Goal: Use online tool/utility: Utilize a website feature to perform a specific function

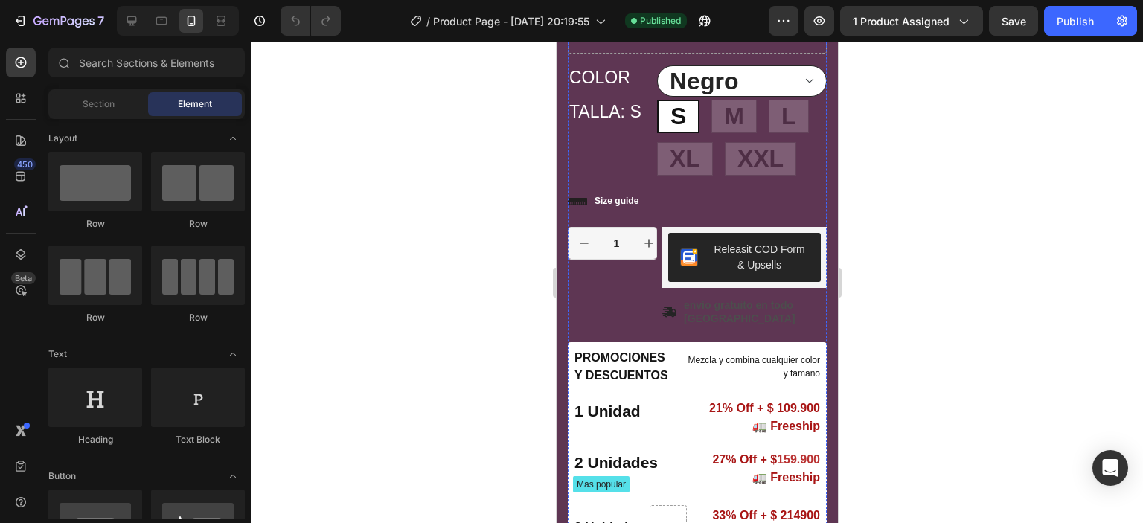
scroll to position [372, 0]
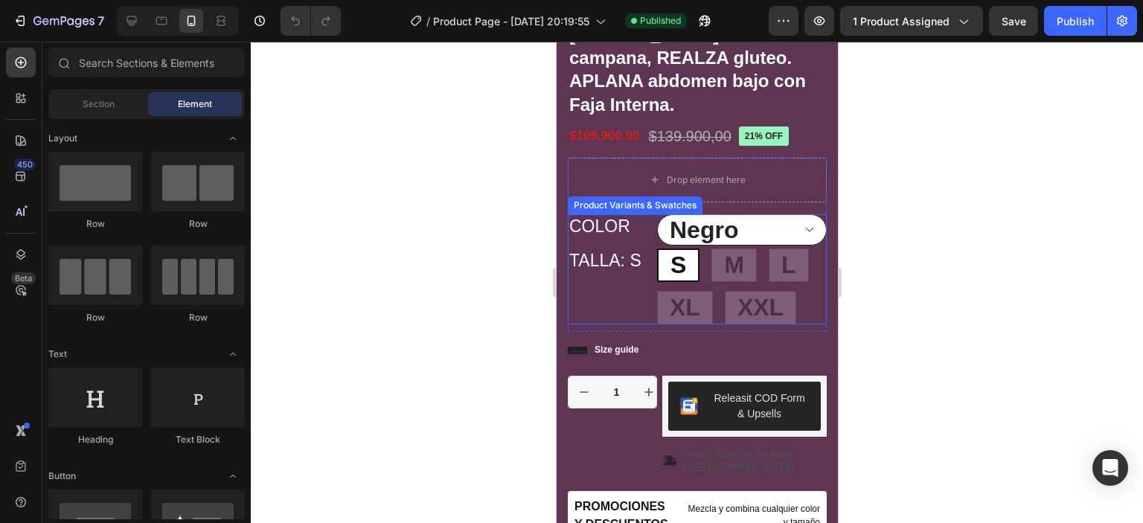
drag, startPoint x: 1096, startPoint y: 337, endPoint x: 613, endPoint y: 296, distance: 484.5
click at [613, 296] on div "TALLA: S S S S M M M L L L XL XL XL XXL XXL XXL" at bounding box center [696, 286] width 259 height 76
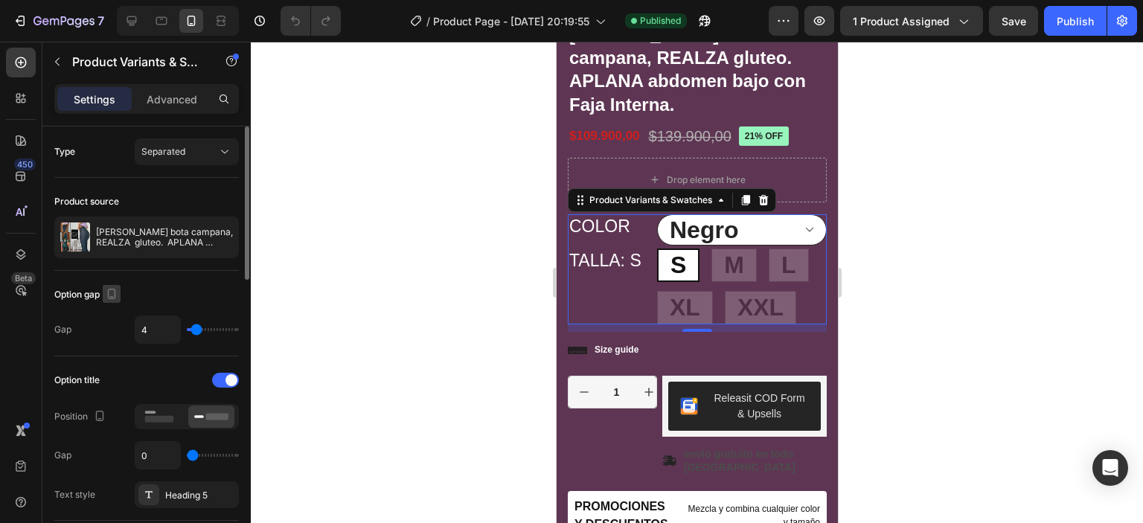
click at [115, 289] on icon "button" at bounding box center [111, 293] width 15 height 15
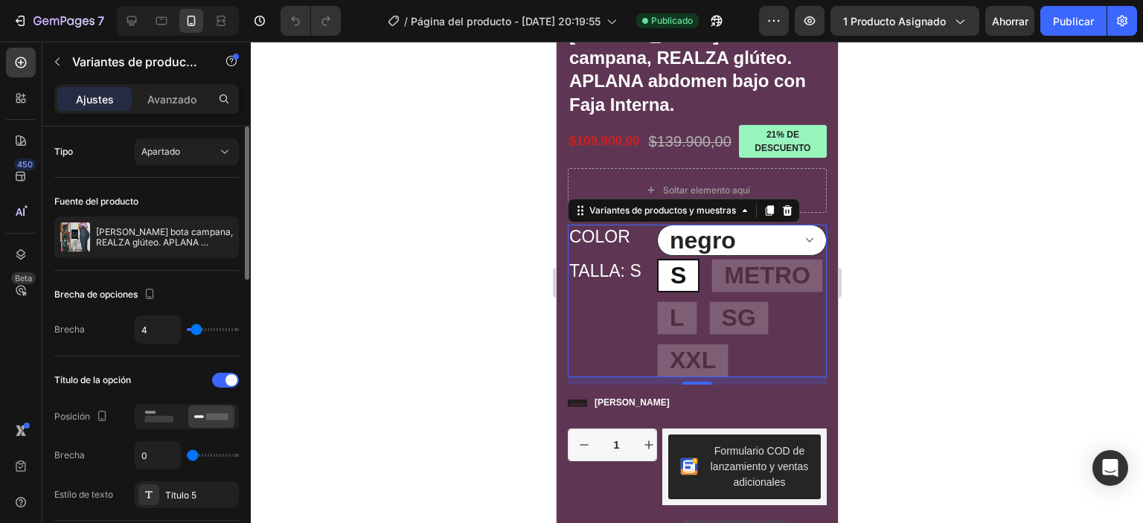
click at [100, 138] on div "Tipo Apartado" at bounding box center [146, 151] width 184 height 27
click at [228, 148] on icon at bounding box center [224, 151] width 15 height 15
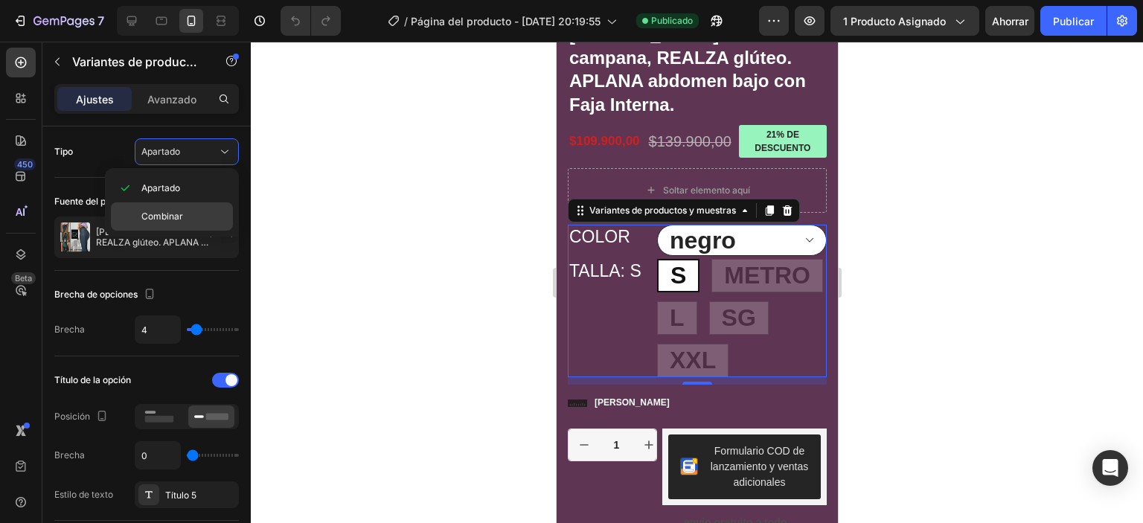
click at [161, 216] on font "Combinar" at bounding box center [162, 216] width 42 height 11
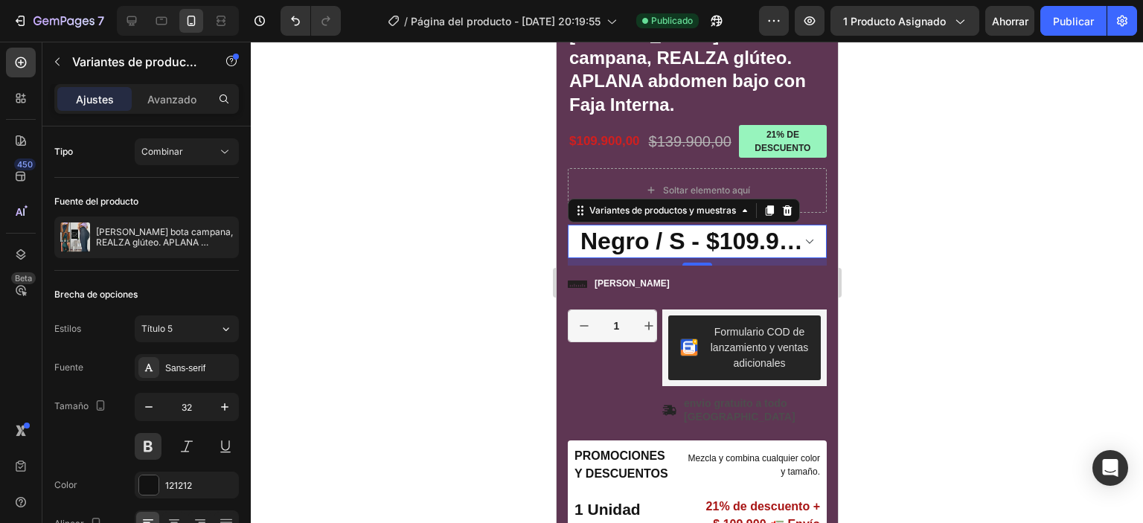
click at [797, 251] on select "Negro / S - $109.900,00 Negro / M - $109.900,00 Negro / L - $109.900,00 Negro /…" at bounding box center [696, 241] width 259 height 33
click at [211, 148] on div "Combinar" at bounding box center [179, 151] width 76 height 13
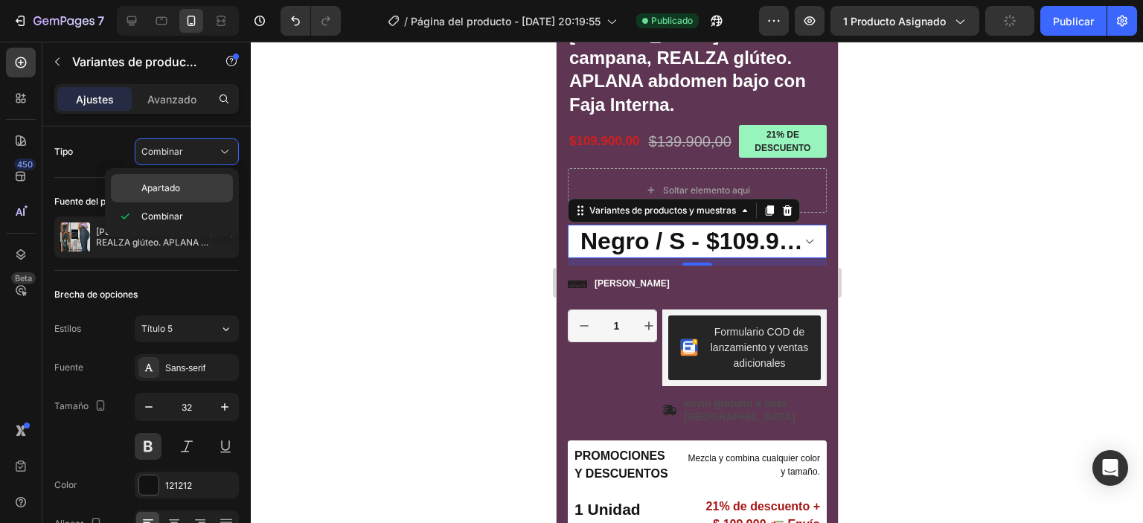
click at [174, 187] on font "Apartado" at bounding box center [160, 187] width 39 height 11
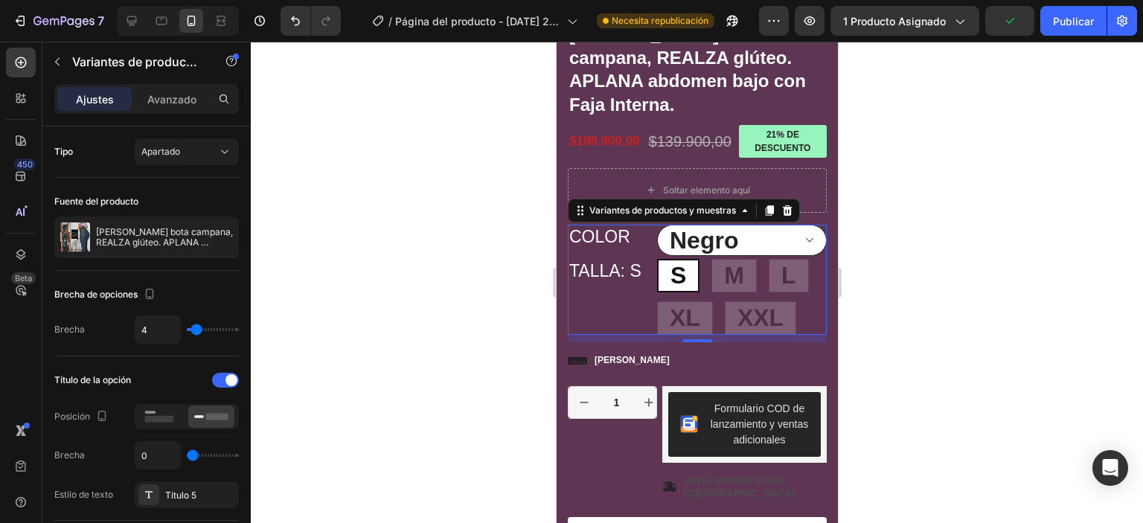
click at [792, 246] on select "Negro Rojo [PERSON_NAME]" at bounding box center [741, 240] width 170 height 31
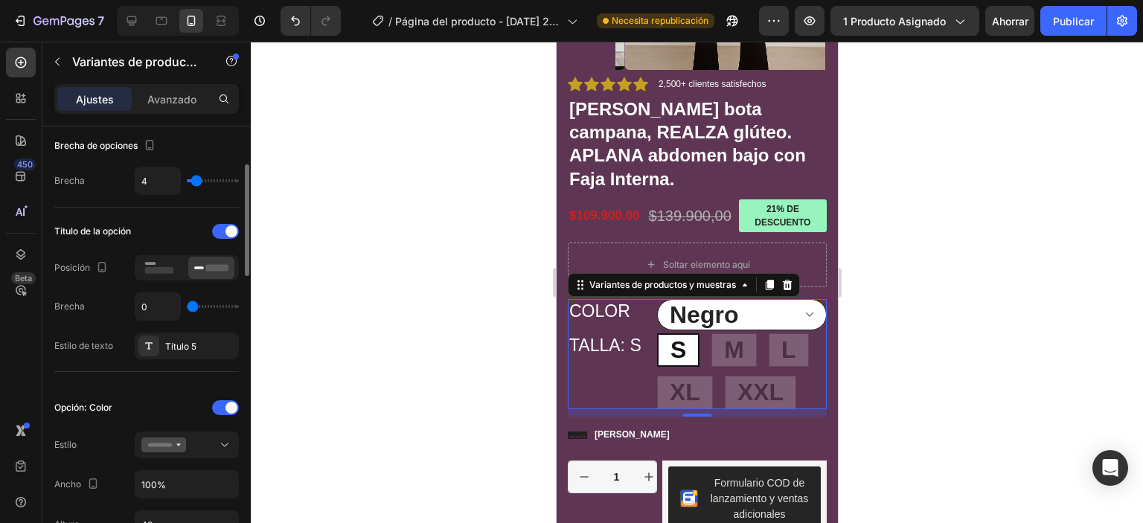
scroll to position [74, 0]
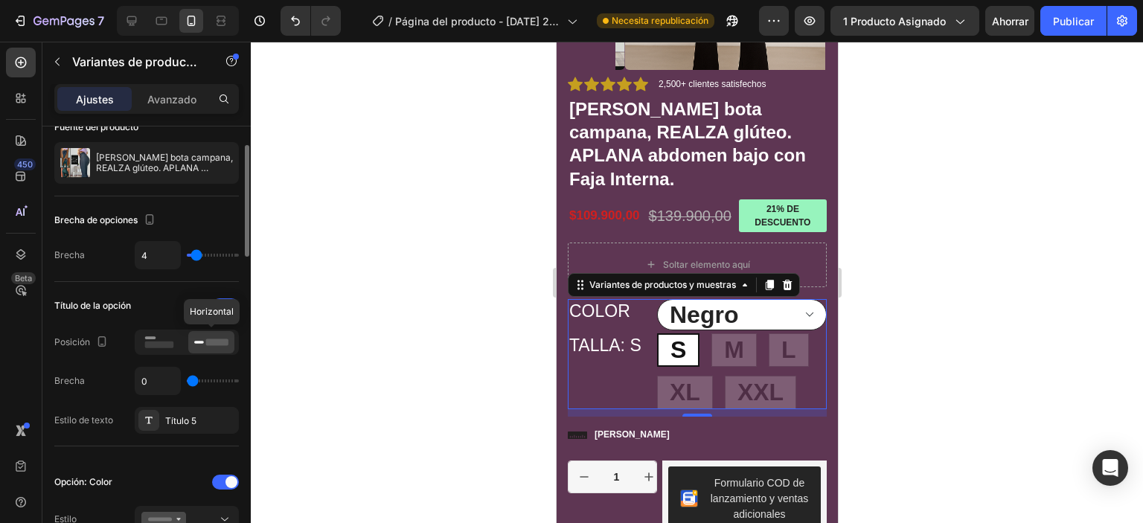
click at [216, 341] on rect at bounding box center [217, 341] width 22 height 7
click at [226, 340] on rect at bounding box center [217, 341] width 22 height 7
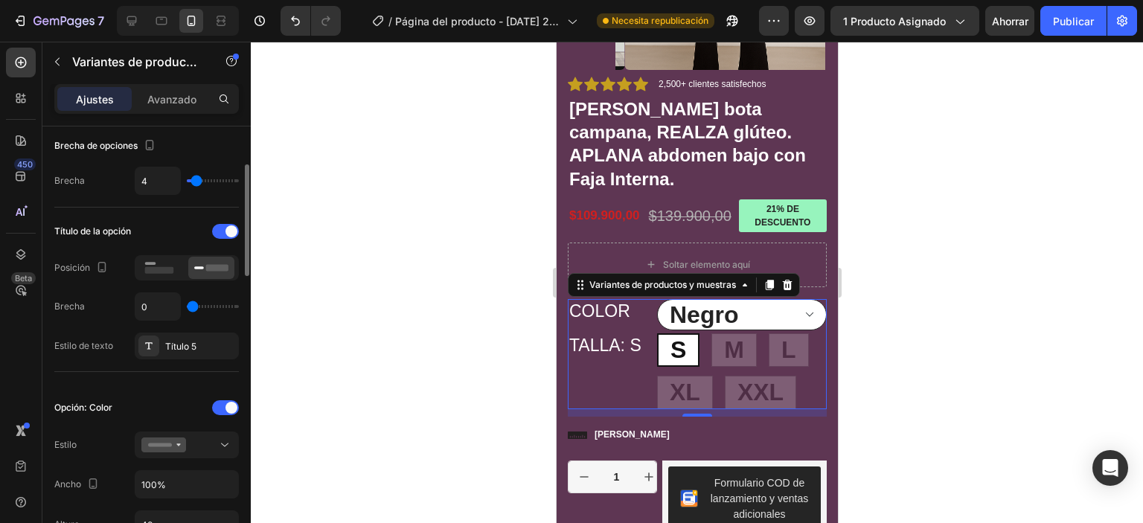
type input "4"
type input "8"
type input "10"
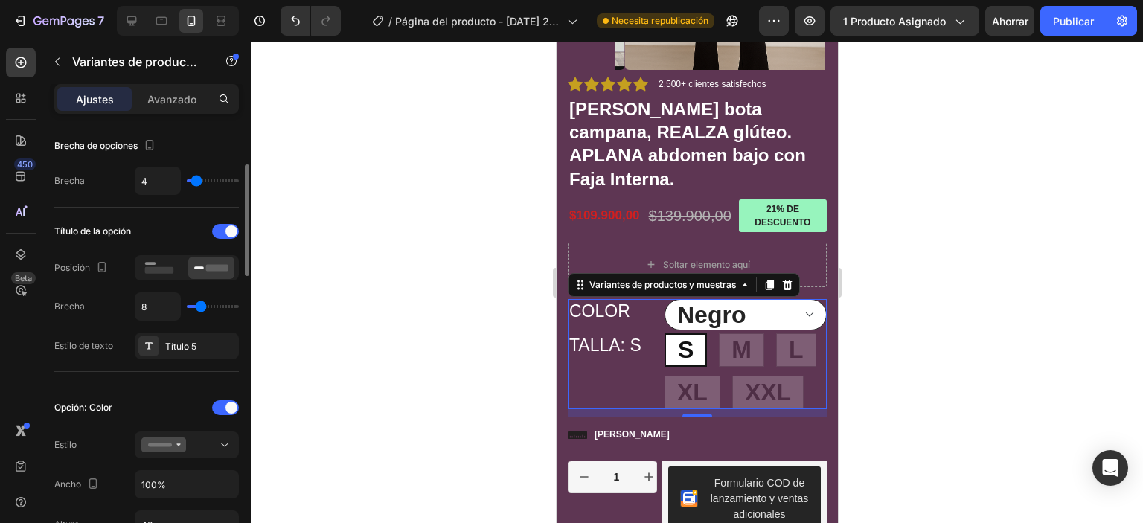
type input "10"
type input "12"
type input "13"
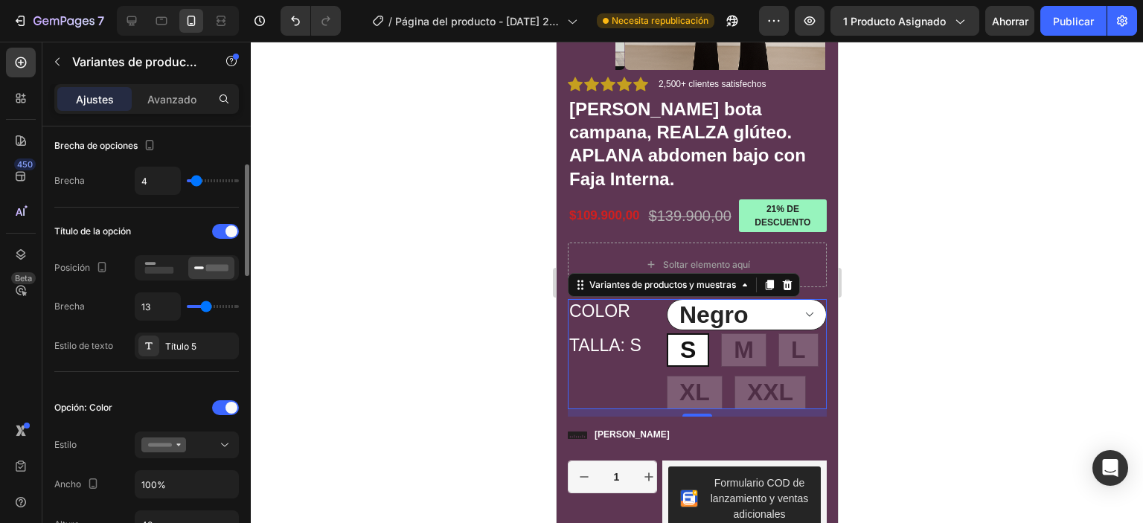
type input "14"
type input "16"
type input "17"
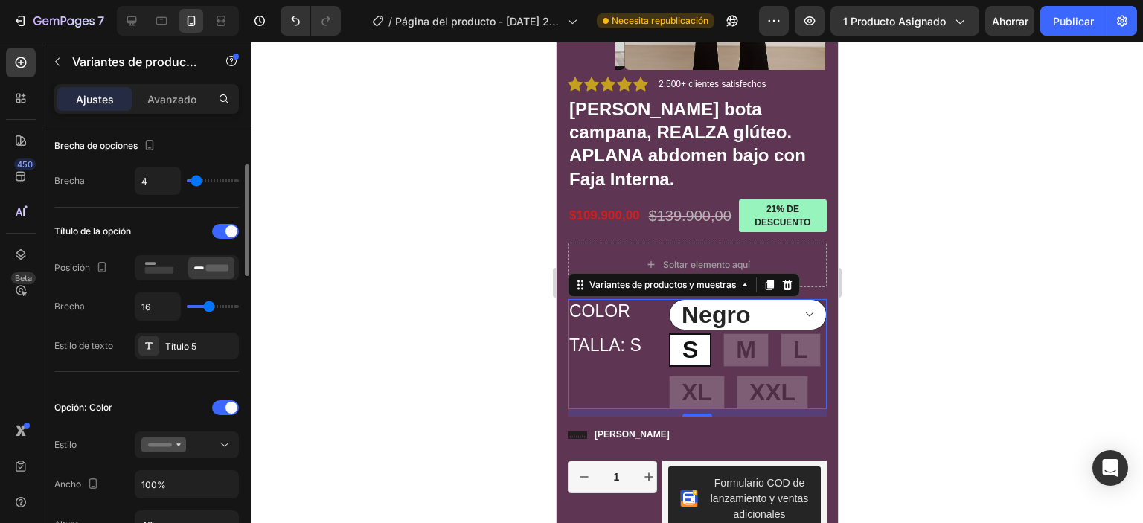
type input "17"
type input "18"
type input "21"
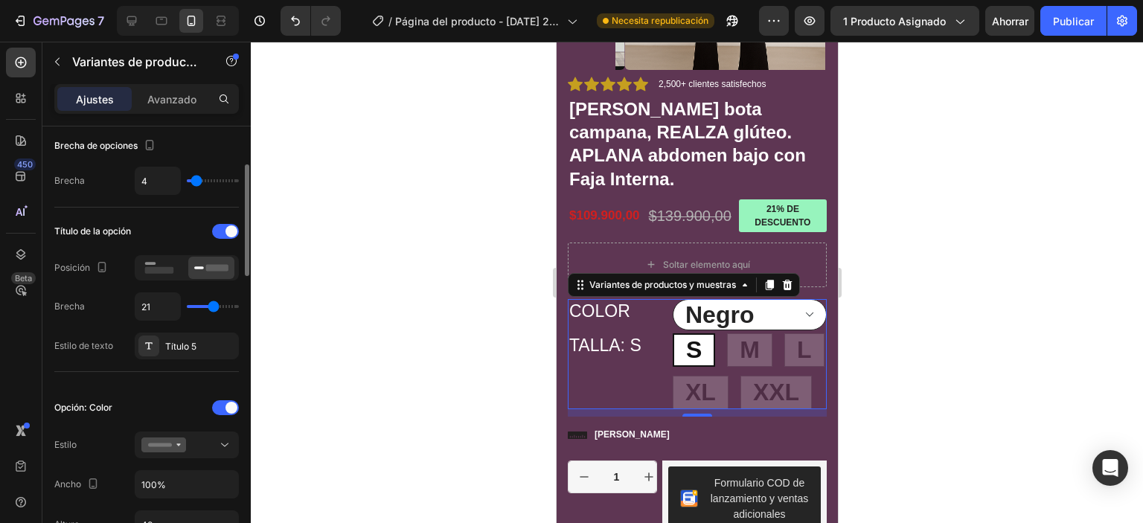
type input "23"
type input "33"
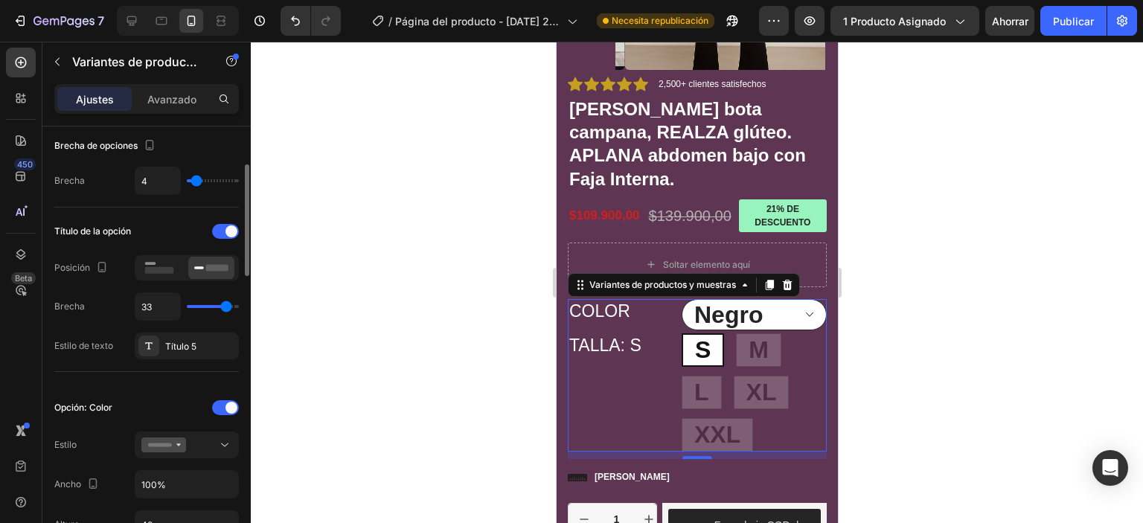
type input "34"
type input "35"
type input "31"
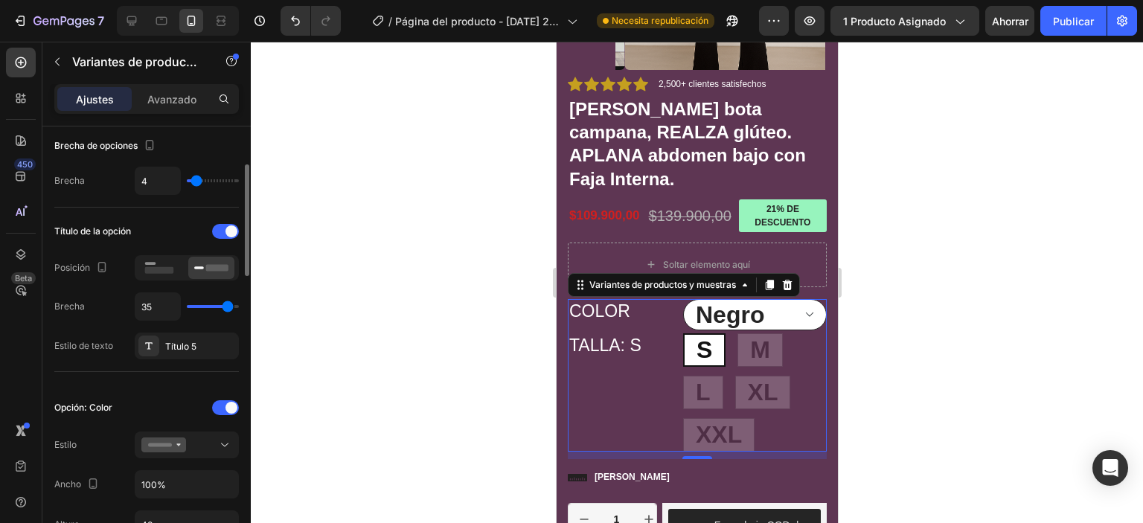
type input "31"
type input "23"
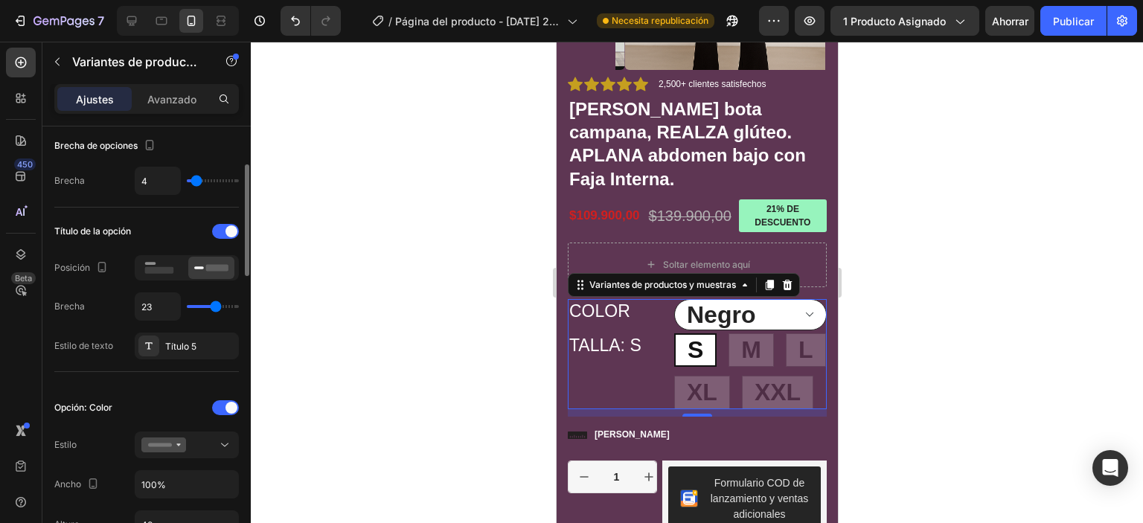
type input "16"
type input "13"
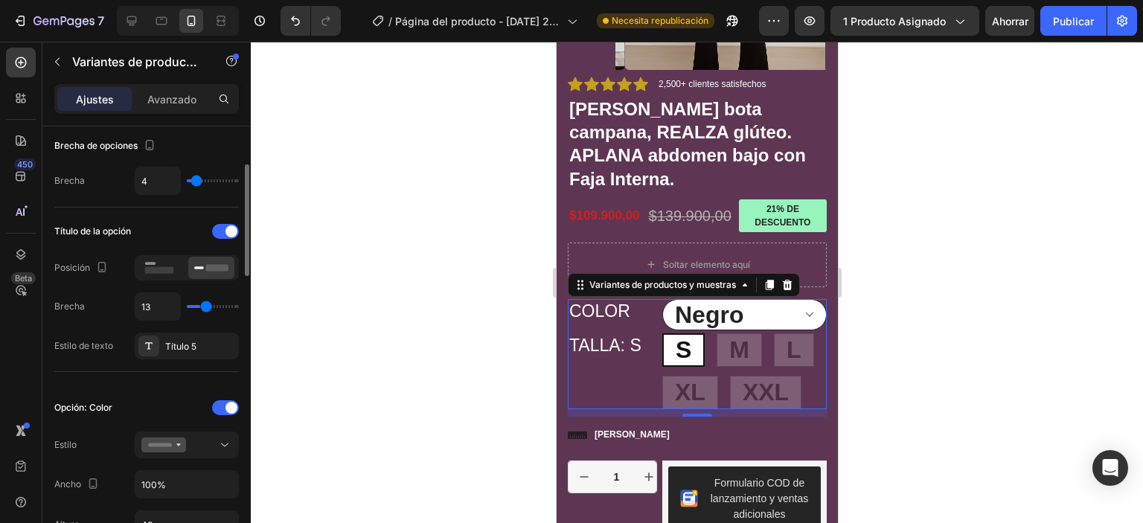
type input "7"
type input "3"
type input "0"
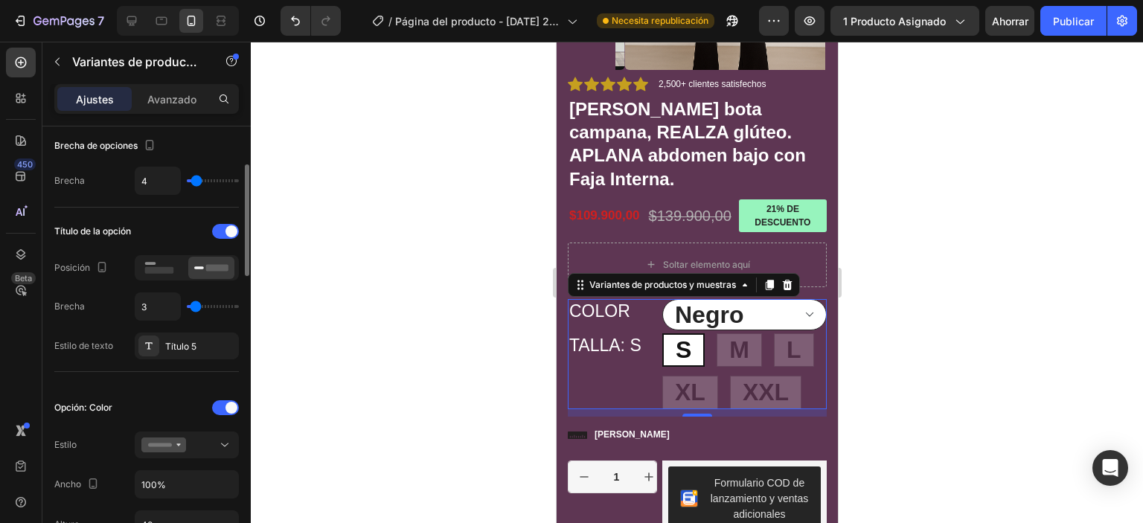
type input "0"
drag, startPoint x: 193, startPoint y: 305, endPoint x: 172, endPoint y: 292, distance: 25.0
click at [187, 305] on input "range" at bounding box center [213, 306] width 52 height 3
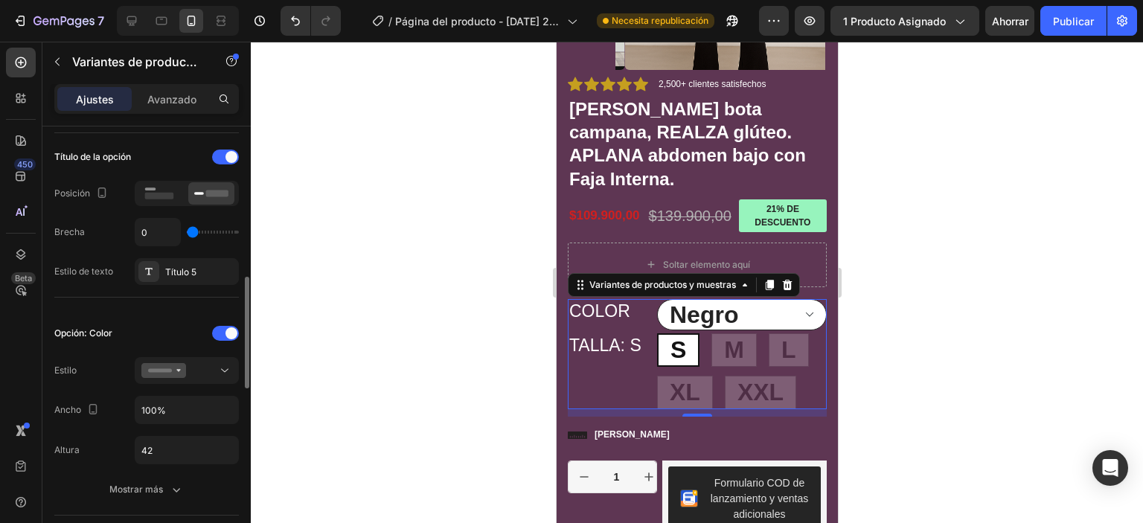
scroll to position [298, 0]
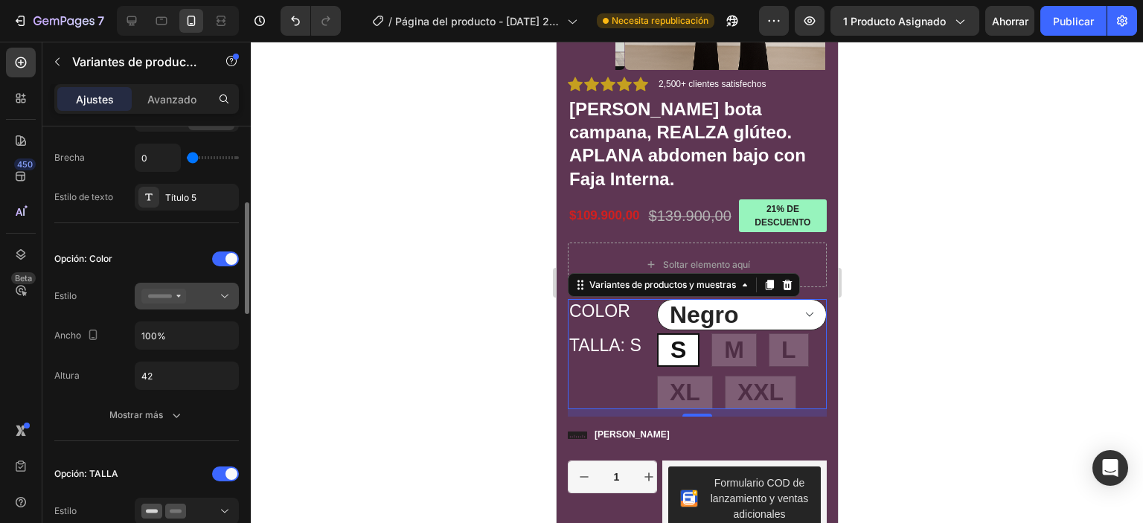
click at [217, 297] on icon at bounding box center [224, 296] width 15 height 15
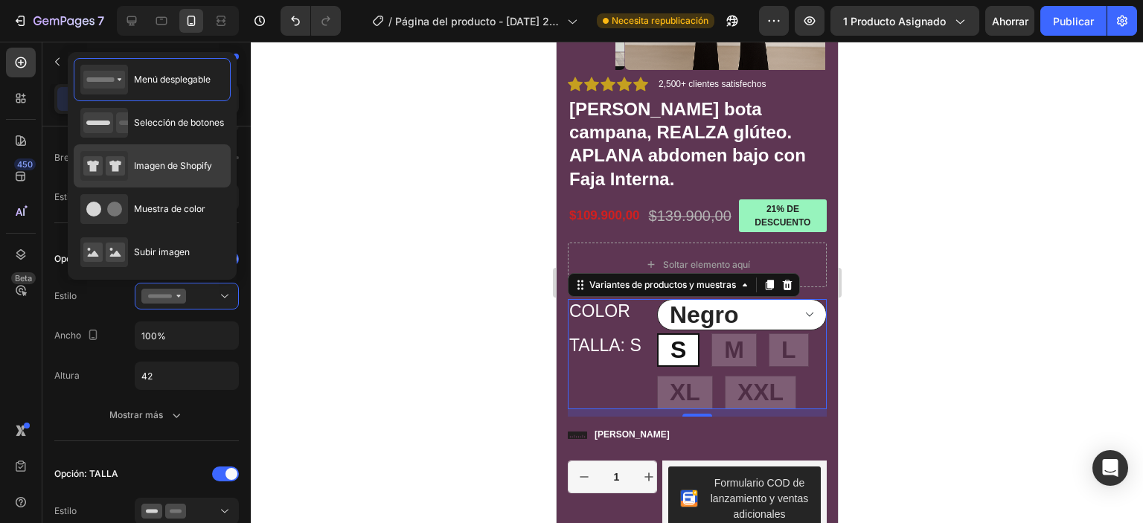
click at [106, 166] on rect at bounding box center [115, 165] width 19 height 19
type input "64"
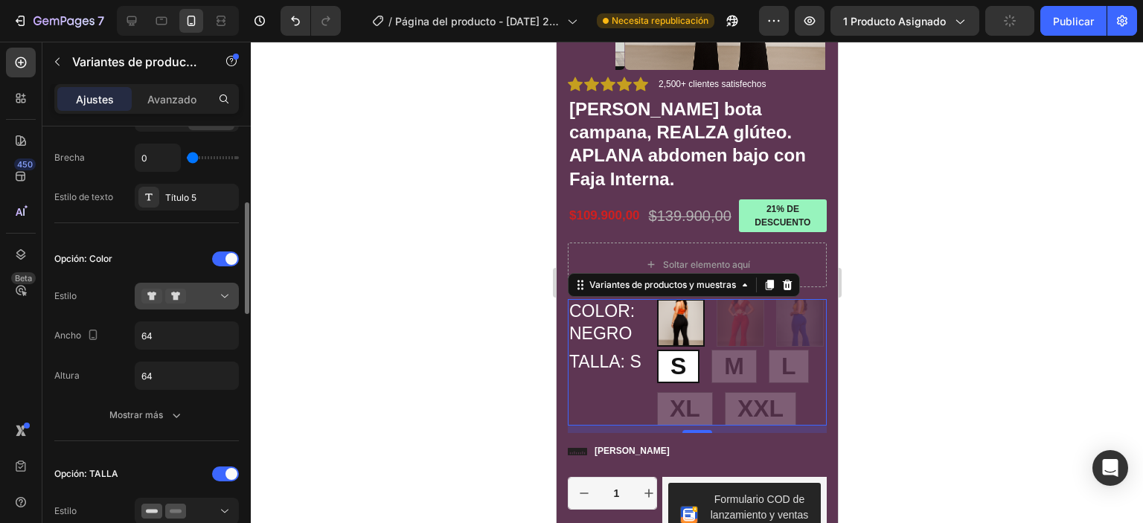
click at [218, 293] on icon at bounding box center [224, 296] width 15 height 15
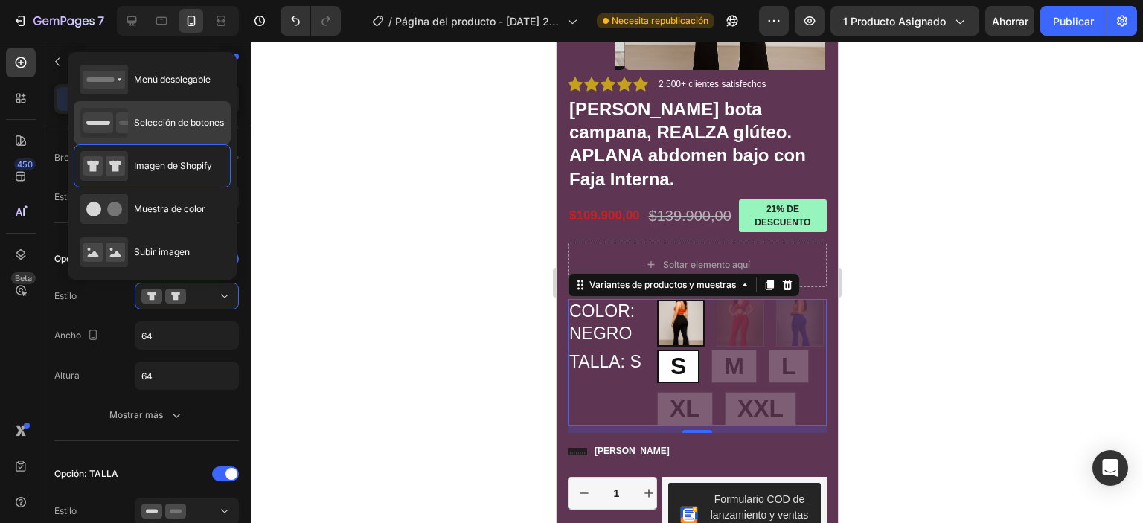
click at [171, 135] on div "Selección de botones" at bounding box center [152, 123] width 144 height 30
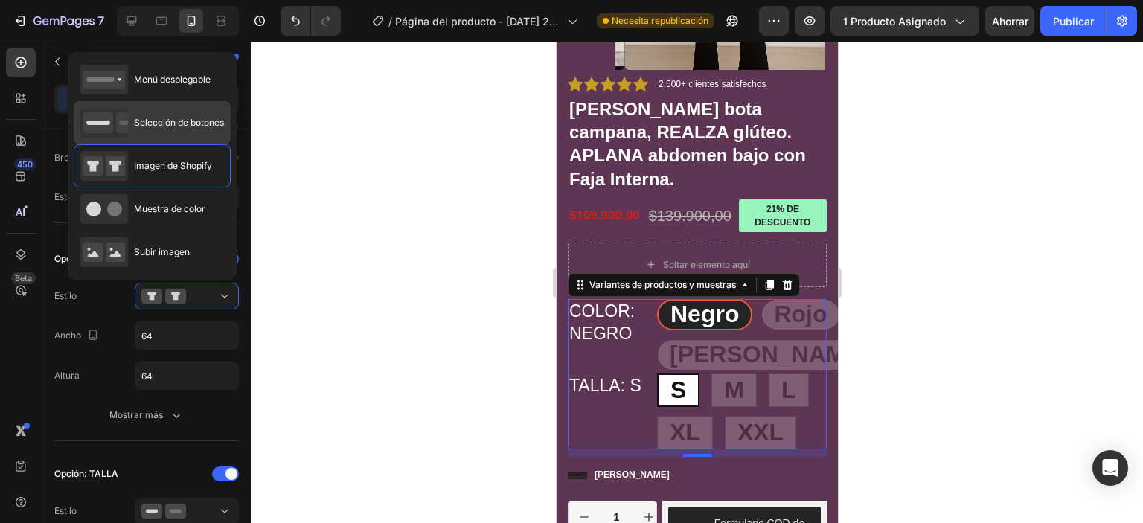
type input "42"
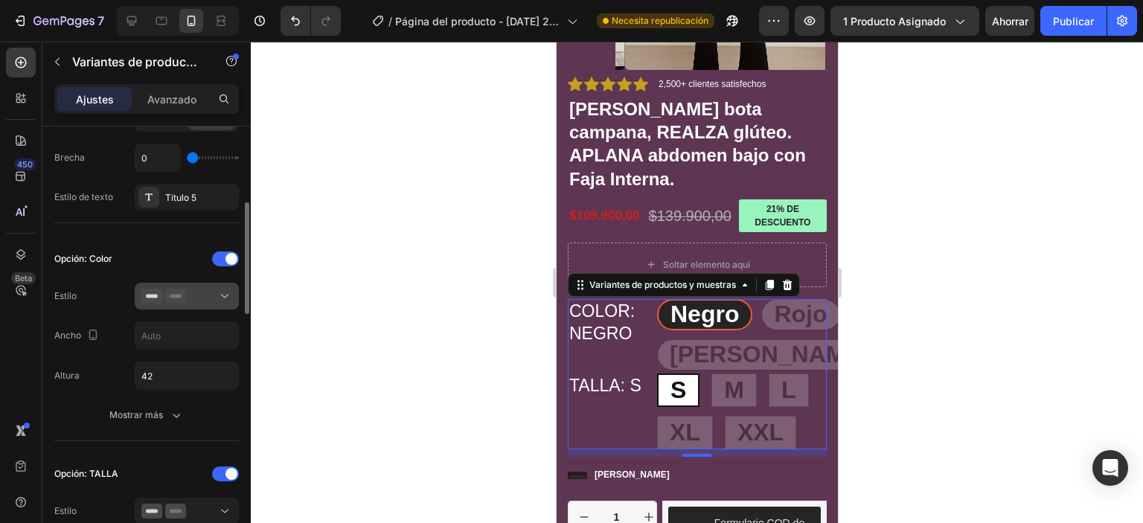
click at [214, 295] on div at bounding box center [186, 296] width 91 height 15
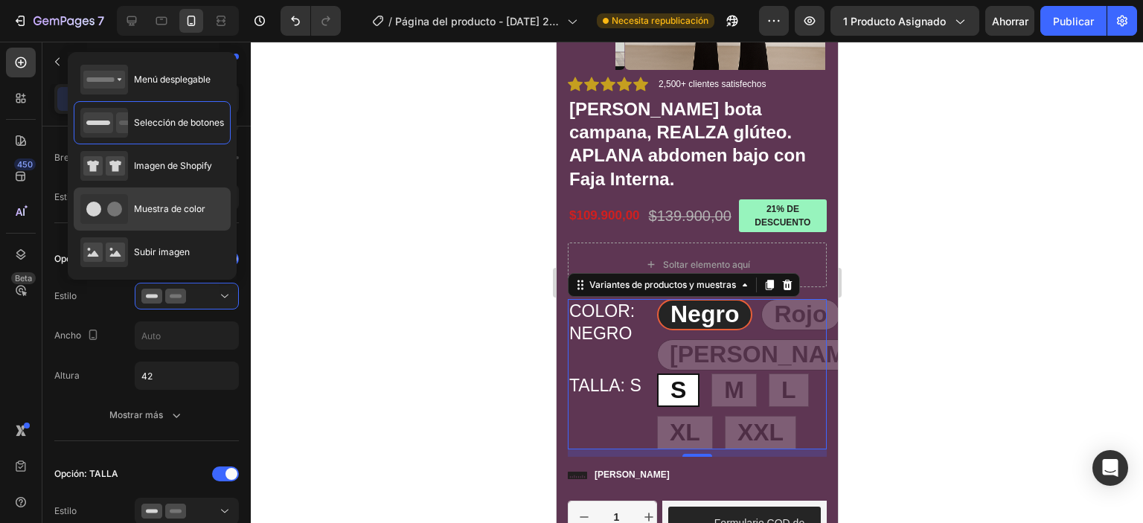
click at [179, 205] on font "Muestra de color" at bounding box center [169, 208] width 71 height 11
type input "45"
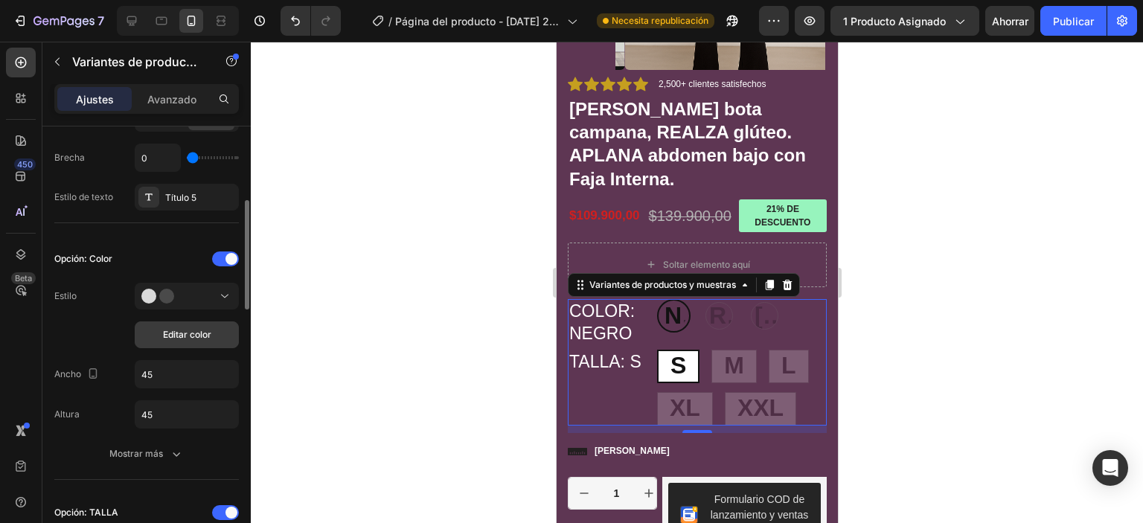
click at [214, 329] on button "Editar color" at bounding box center [187, 334] width 104 height 27
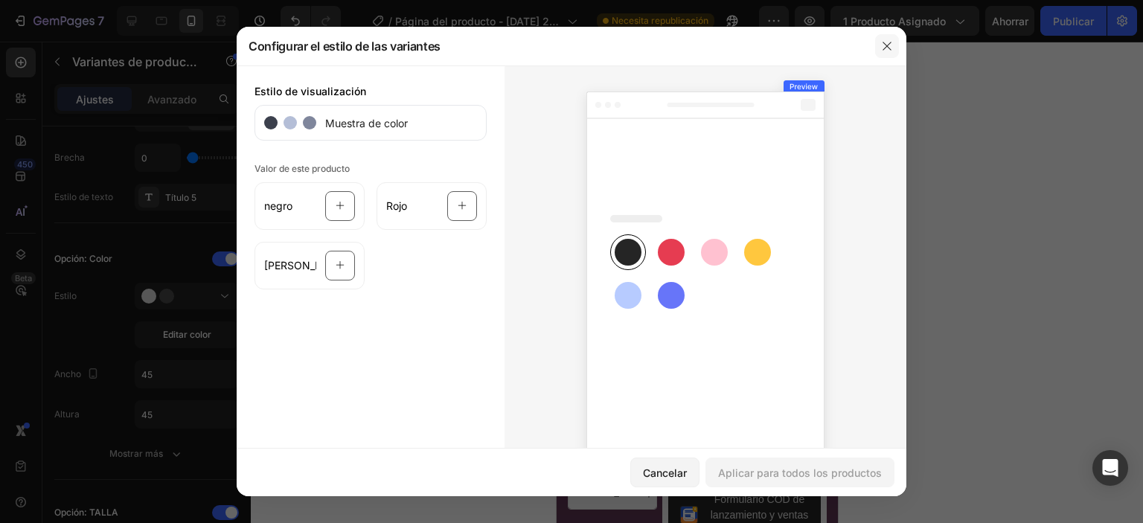
click at [889, 57] on button "button" at bounding box center [887, 46] width 24 height 24
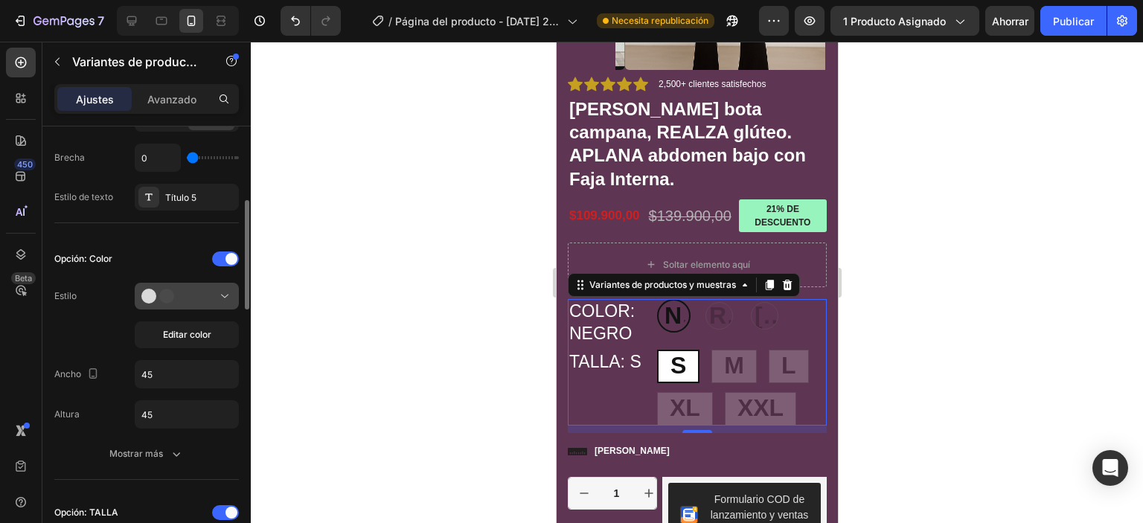
click at [222, 291] on icon at bounding box center [224, 296] width 15 height 15
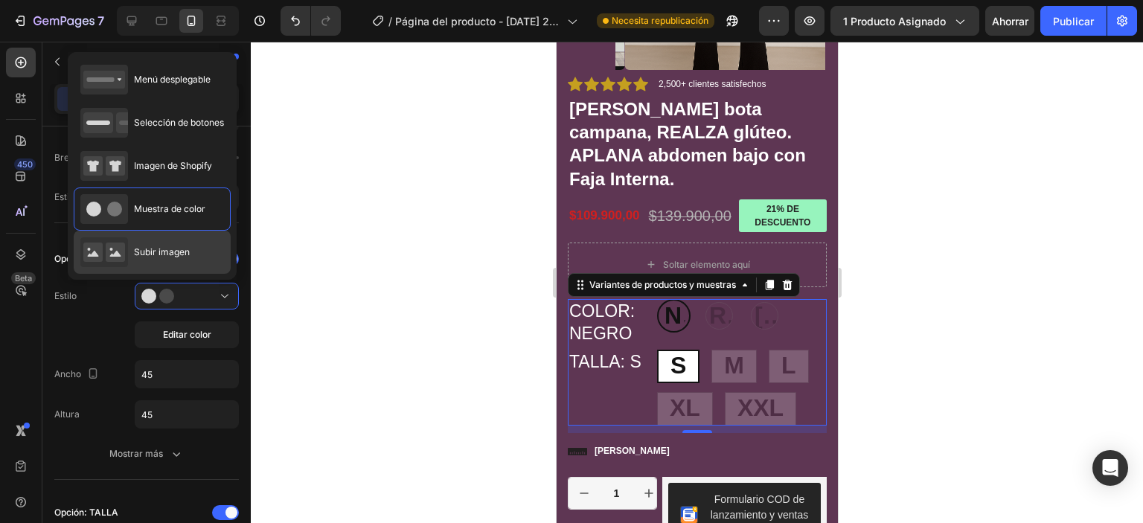
click at [115, 261] on icon at bounding box center [104, 252] width 48 height 30
type input "64"
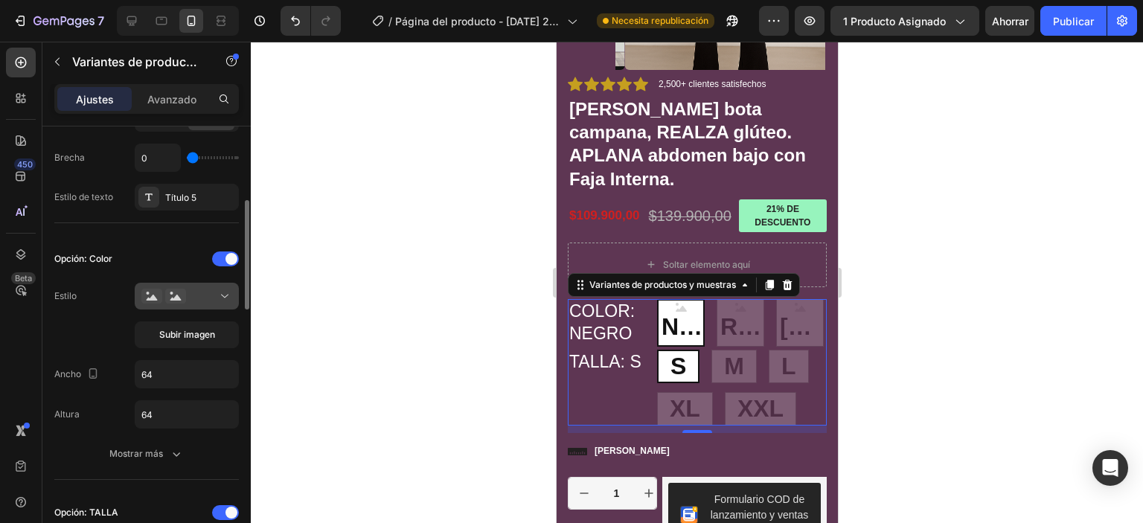
click at [229, 296] on icon at bounding box center [224, 296] width 15 height 15
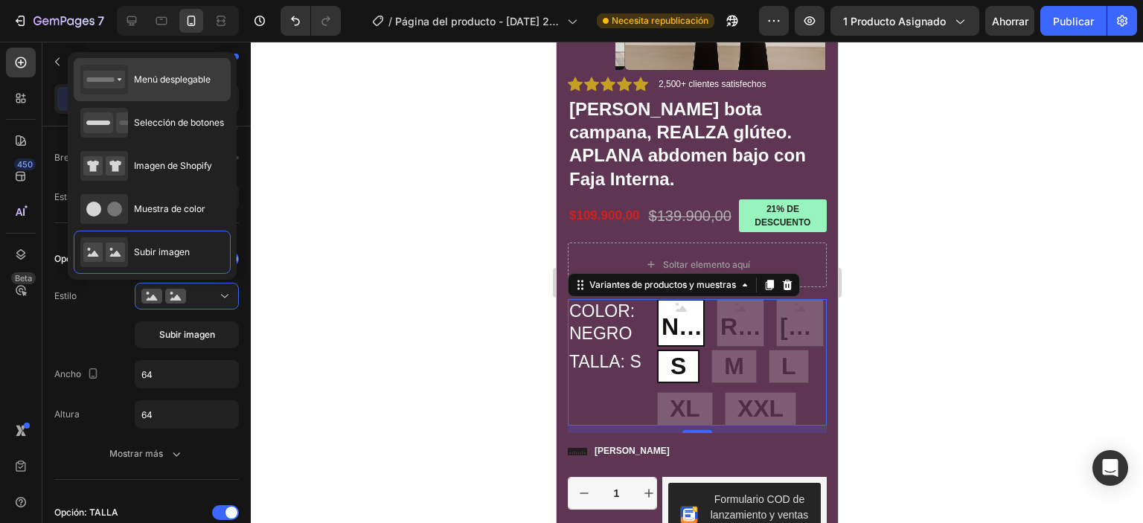
click at [104, 80] on rect at bounding box center [100, 79] width 28 height 4
type input "100%"
type input "42"
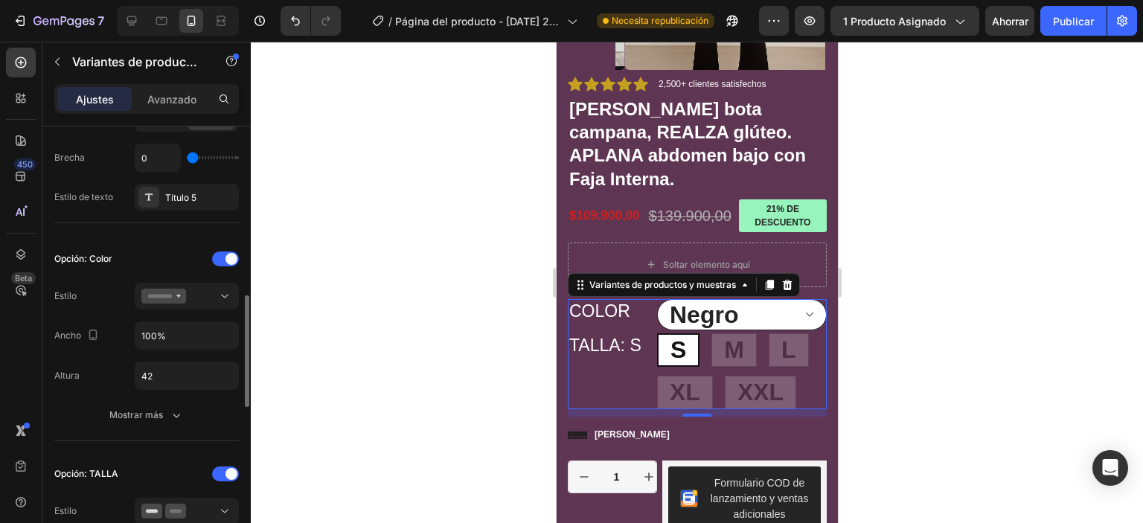
scroll to position [372, 0]
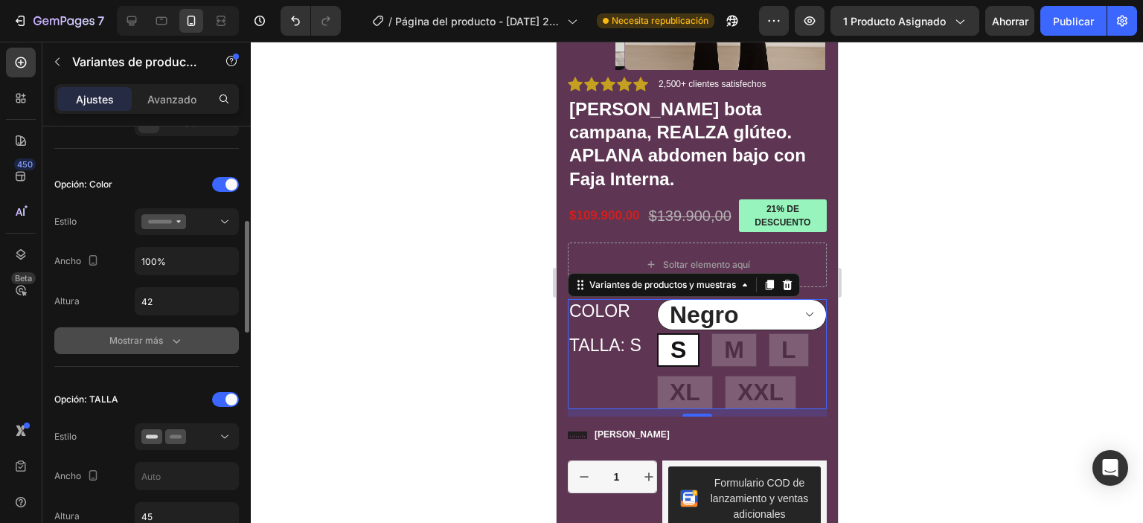
click at [179, 334] on icon "button" at bounding box center [176, 340] width 15 height 15
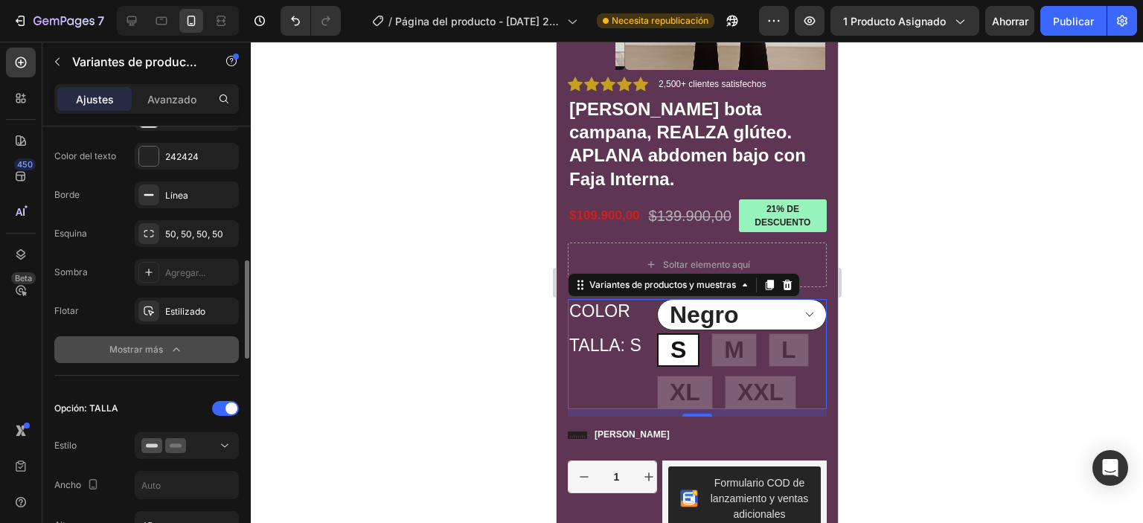
scroll to position [744, 0]
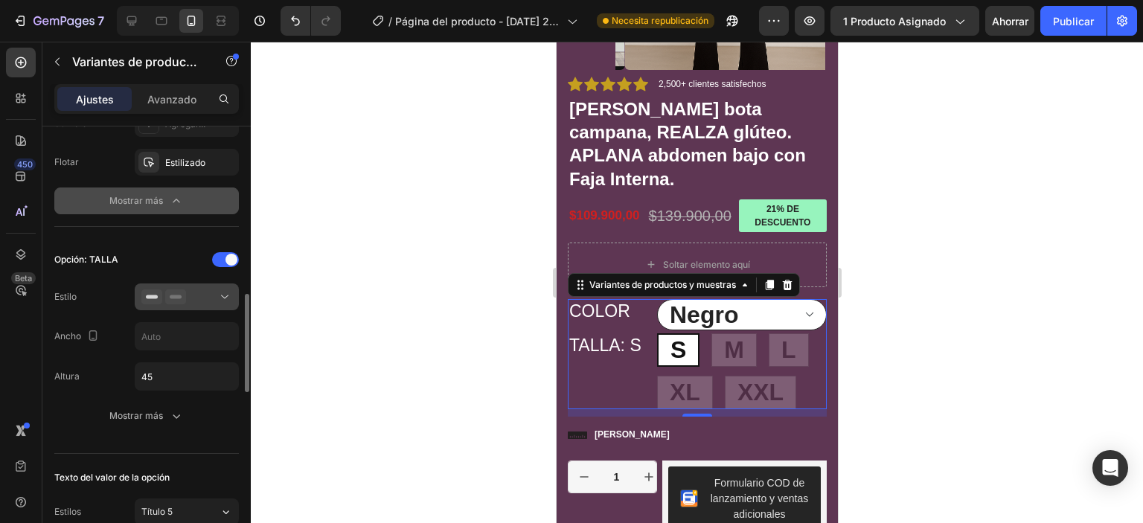
click at [228, 296] on icon at bounding box center [224, 296] width 15 height 15
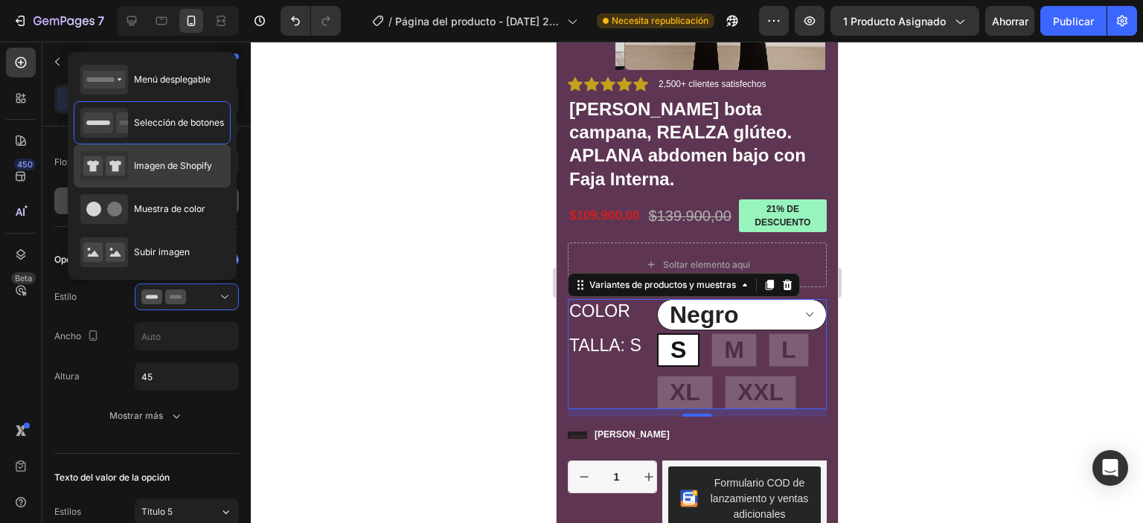
click at [109, 167] on rect at bounding box center [115, 165] width 19 height 19
type input "64"
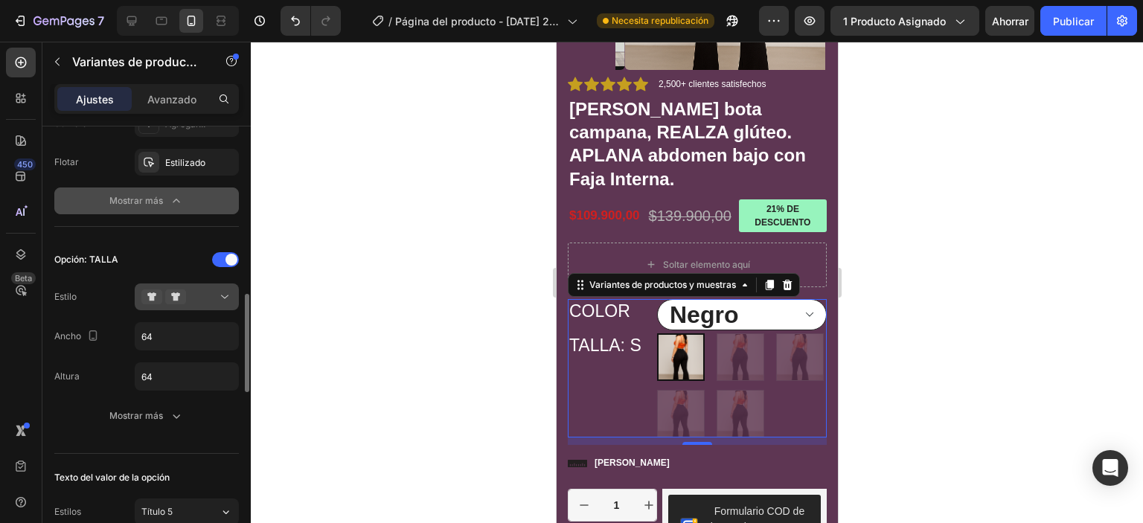
click at [225, 297] on icon at bounding box center [224, 296] width 15 height 15
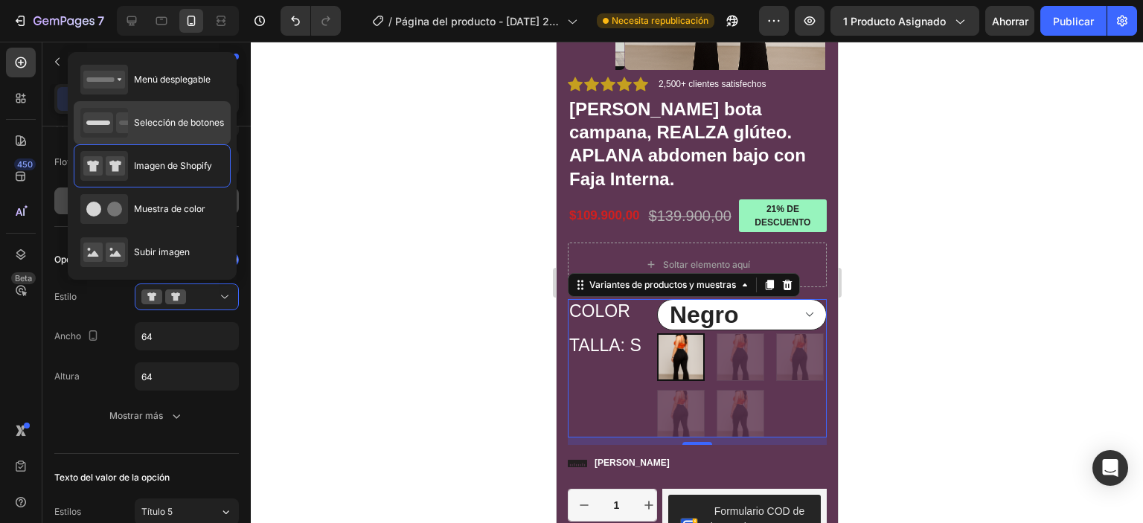
click at [152, 127] on font "Selección de botones" at bounding box center [179, 122] width 90 height 11
type input "45"
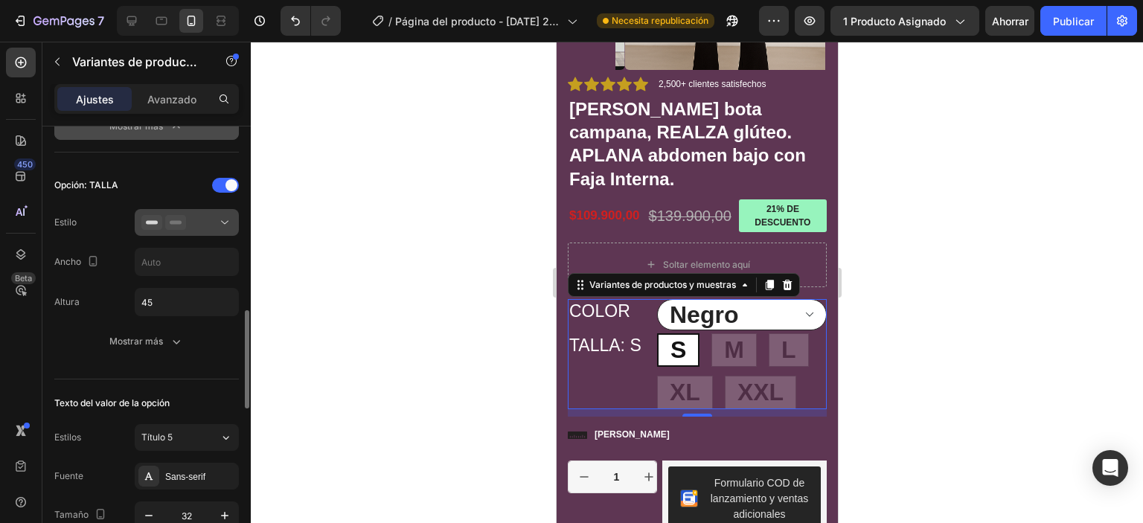
scroll to position [893, 0]
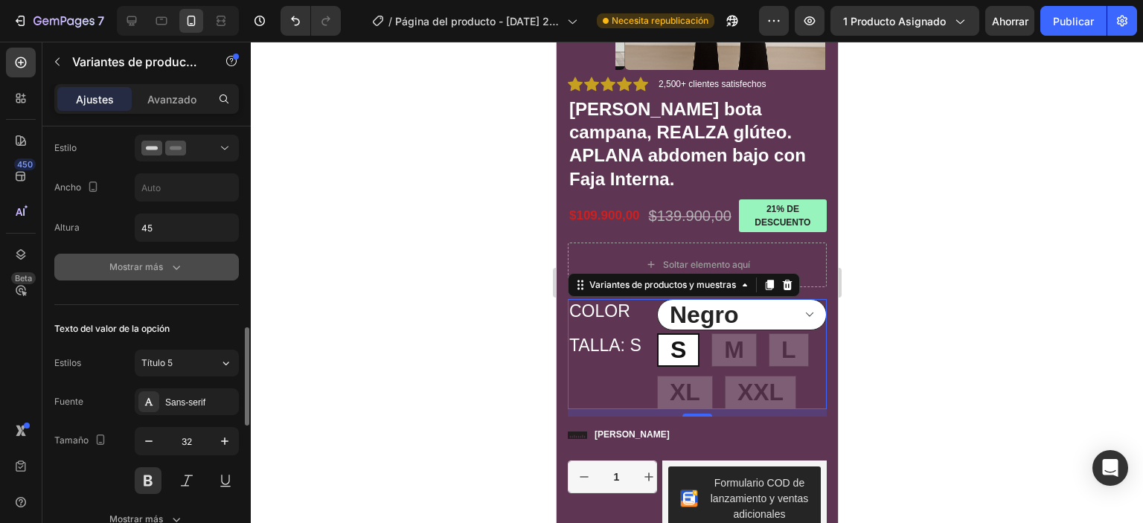
click at [176, 260] on icon "button" at bounding box center [176, 267] width 15 height 15
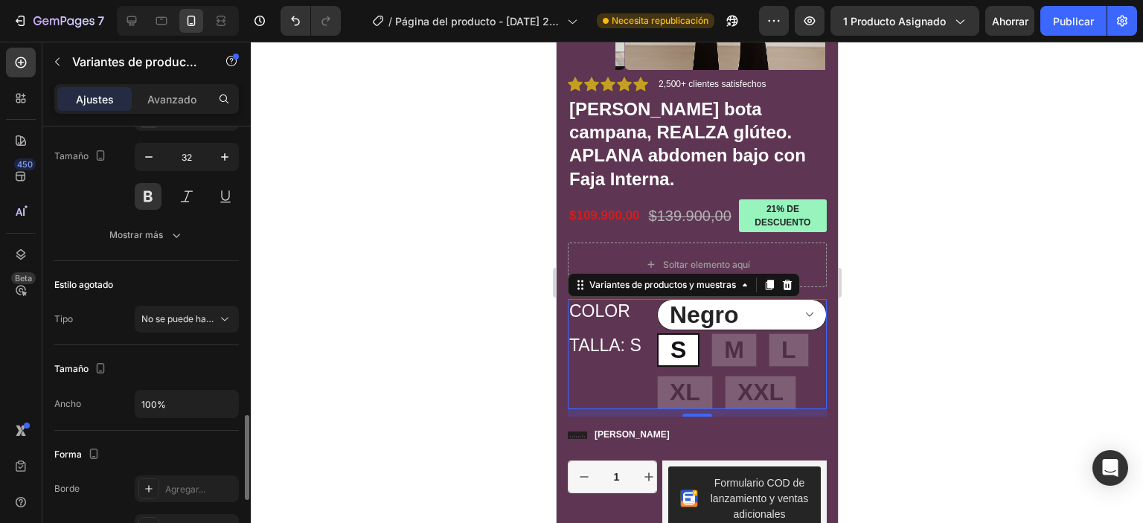
scroll to position [1562, 0]
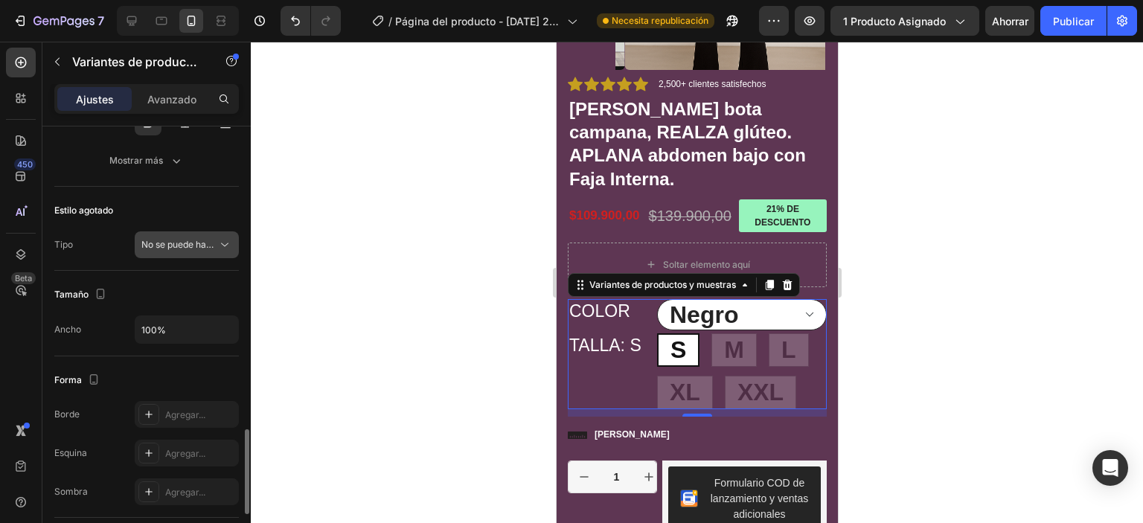
click at [215, 251] on button "No se puede hacer clic" at bounding box center [187, 244] width 104 height 27
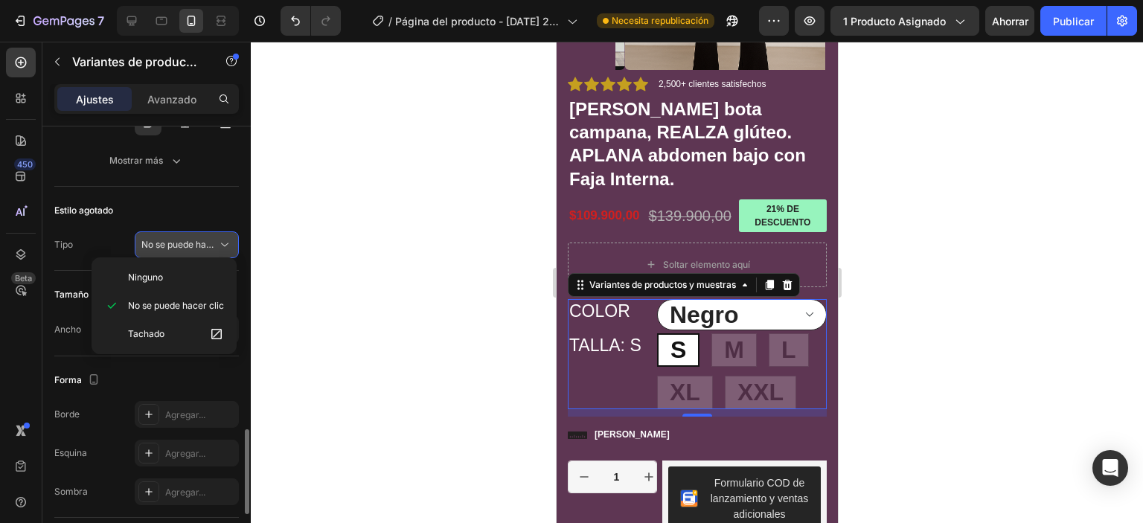
click at [216, 251] on button "No se puede hacer clic" at bounding box center [187, 244] width 104 height 27
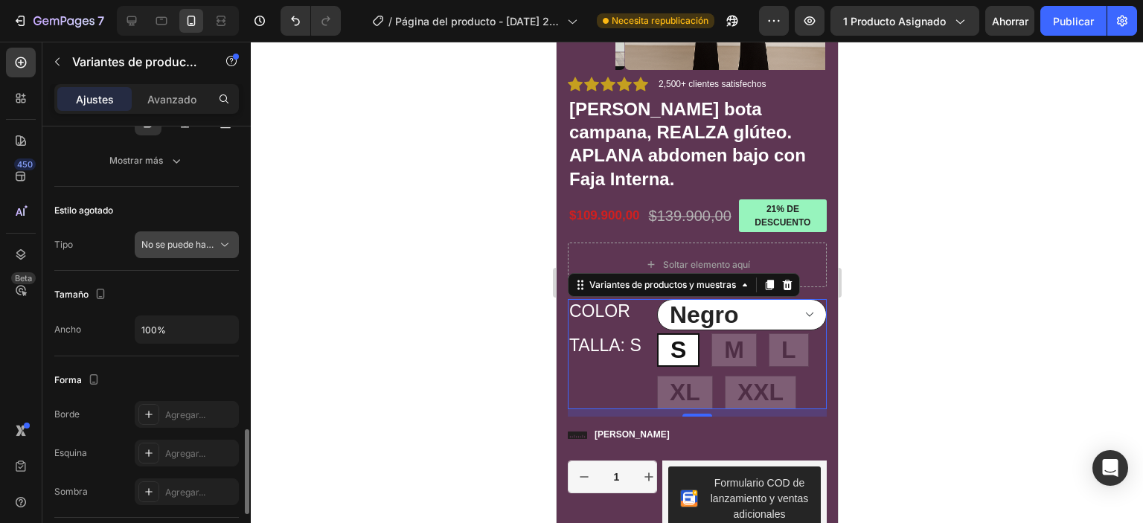
click at [216, 251] on button "No se puede hacer clic" at bounding box center [187, 244] width 104 height 27
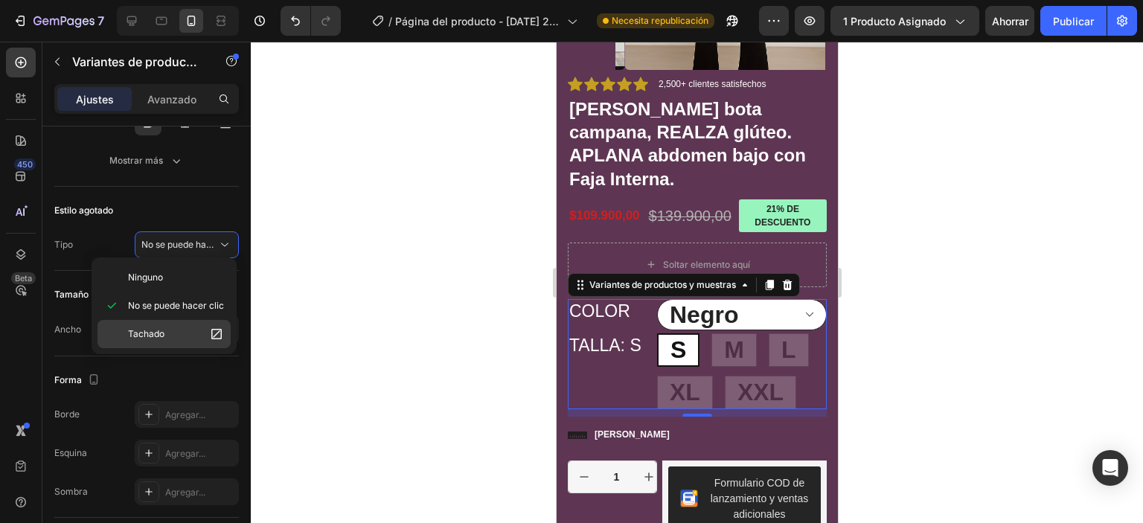
click at [155, 337] on font "Tachado" at bounding box center [146, 333] width 36 height 11
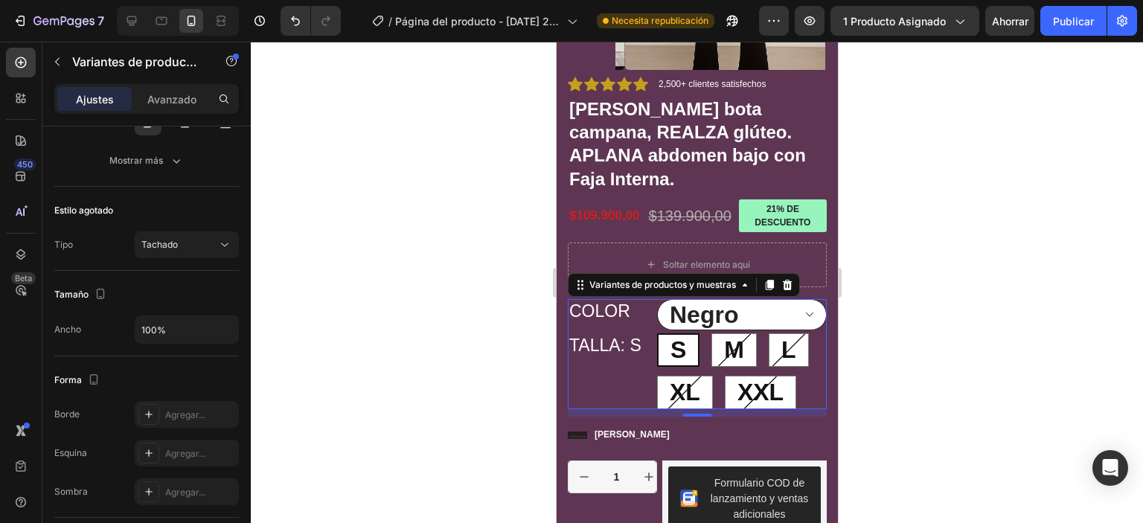
click at [678, 356] on span "S" at bounding box center [678, 349] width 16 height 27
click at [656, 333] on input "S S S" at bounding box center [655, 333] width 1 height 1
click at [755, 353] on div "S S S M M M L L L XL XL XL XXL XXL XXL" at bounding box center [741, 371] width 170 height 76
click at [793, 350] on div "L" at bounding box center [788, 349] width 40 height 33
click at [768, 333] on input "L L L" at bounding box center [767, 333] width 1 height 1
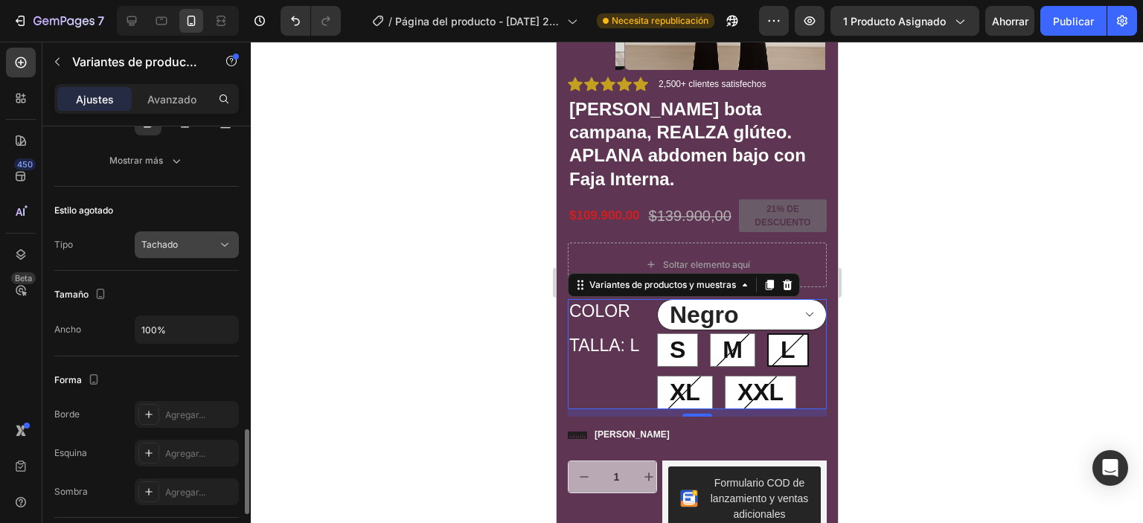
click at [224, 243] on icon at bounding box center [224, 244] width 15 height 15
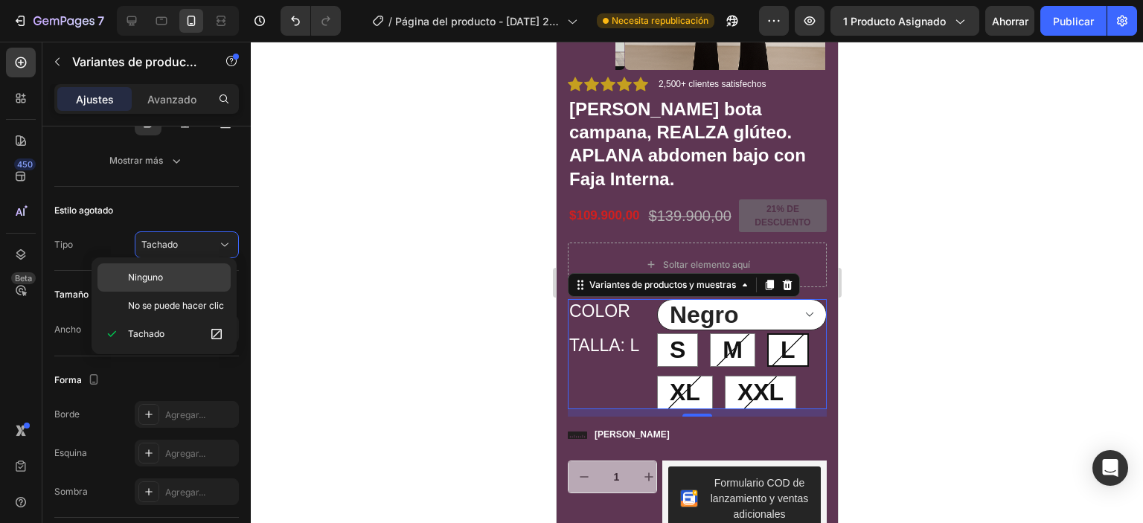
click at [146, 279] on font "Ninguno" at bounding box center [145, 277] width 35 height 11
radio input "true"
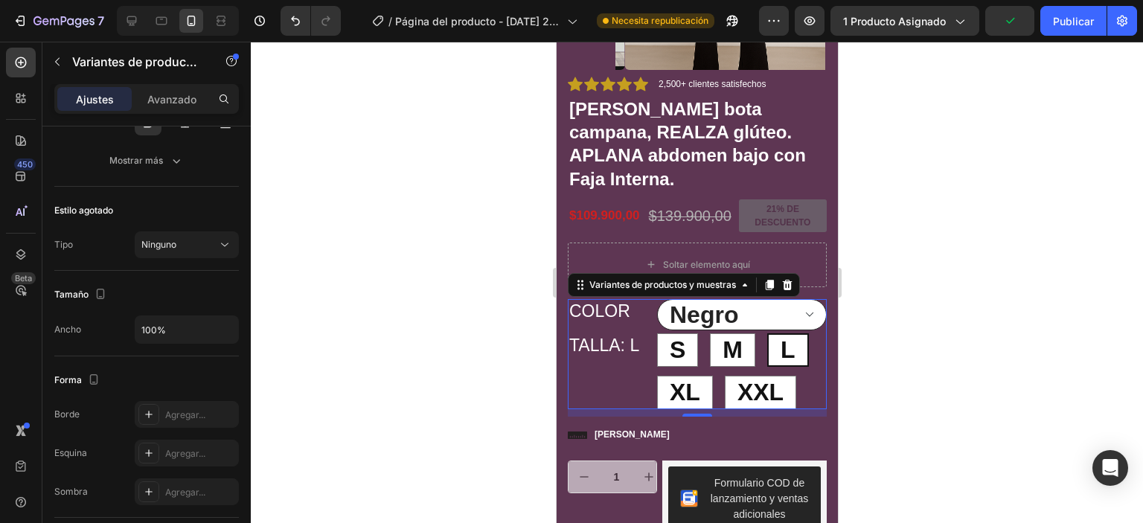
click at [763, 318] on select "Negro Rojo [PERSON_NAME]" at bounding box center [741, 314] width 170 height 31
click at [756, 330] on select "Negro Rojo [PERSON_NAME]" at bounding box center [741, 314] width 170 height 31
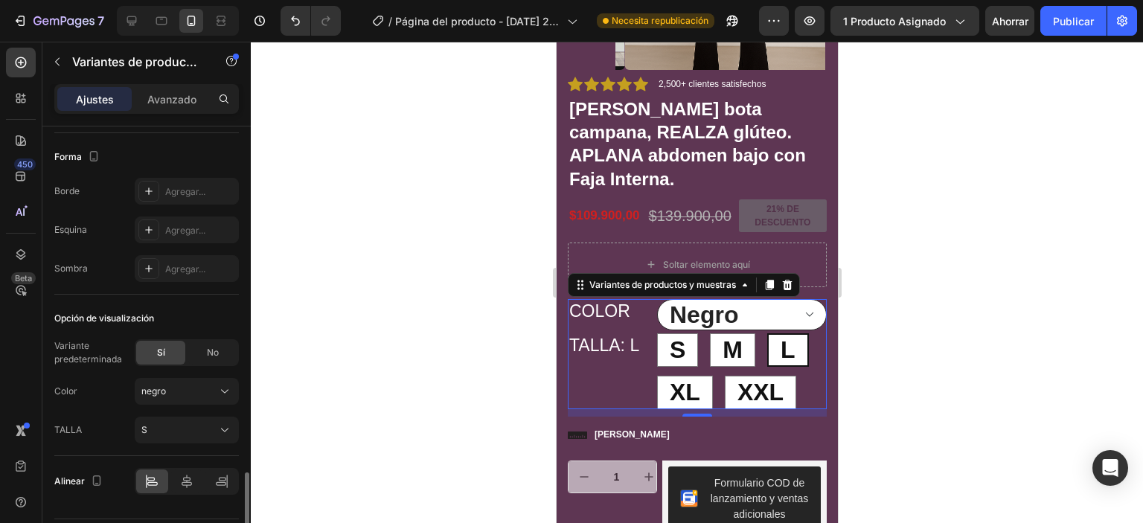
scroll to position [1824, 0]
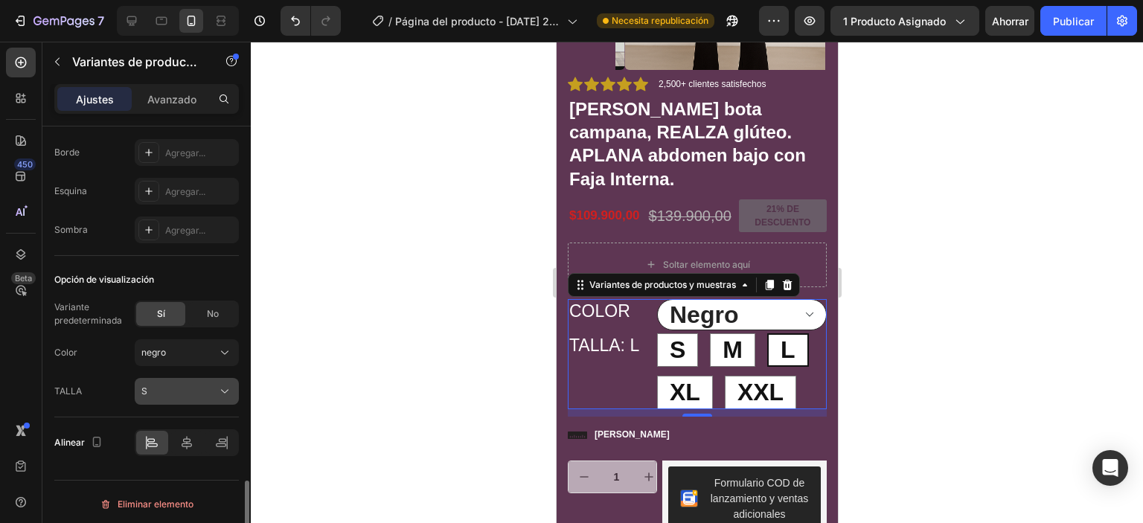
click at [226, 391] on icon at bounding box center [224, 391] width 15 height 15
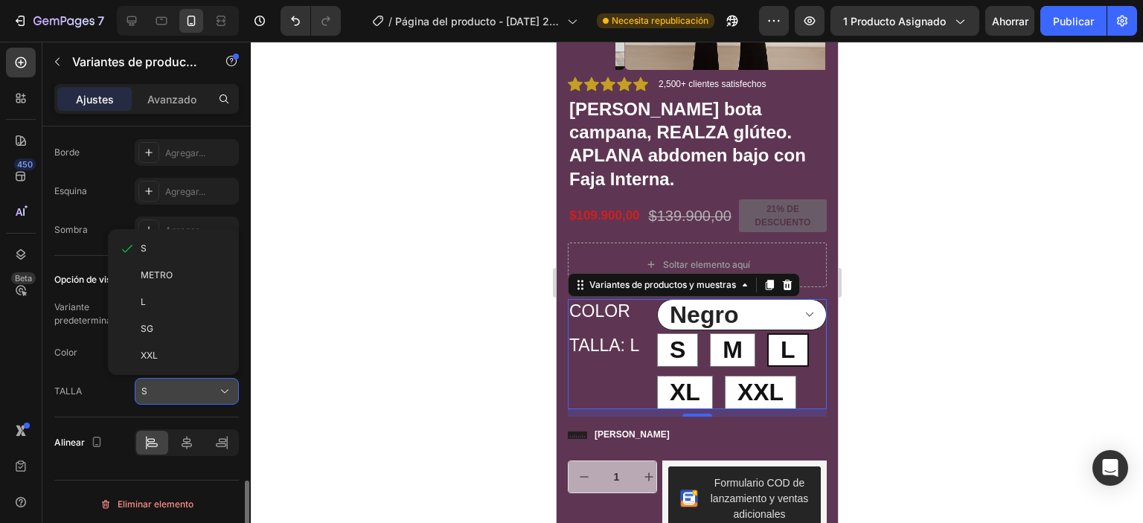
click at [226, 391] on icon at bounding box center [224, 391] width 15 height 15
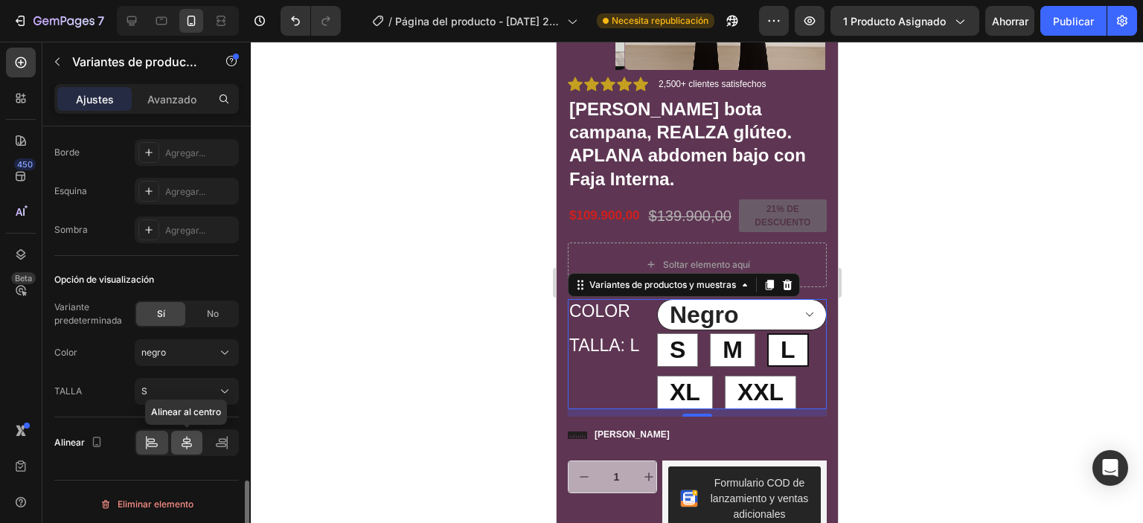
click at [188, 435] on icon at bounding box center [186, 442] width 15 height 15
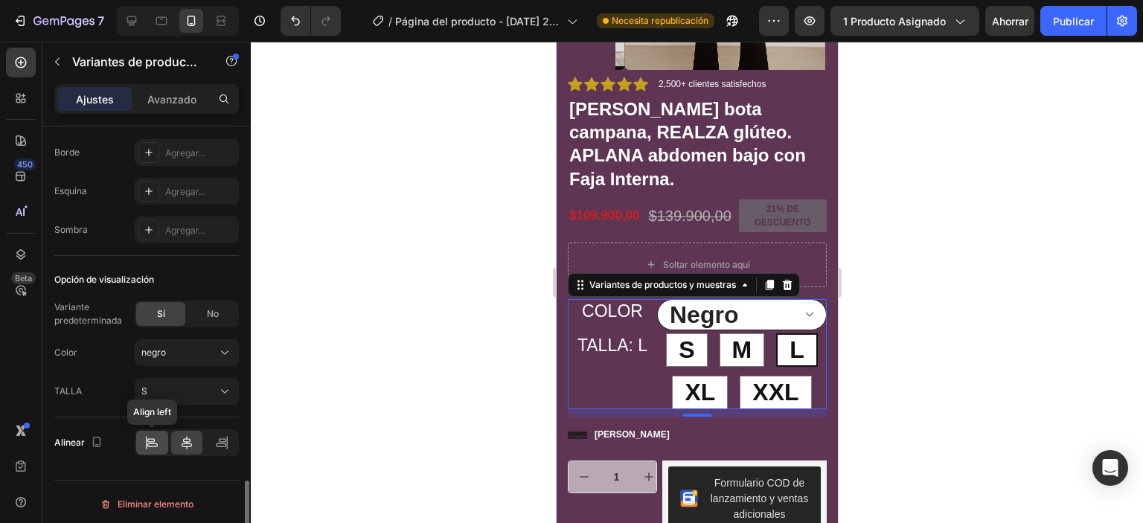
click at [151, 440] on icon at bounding box center [151, 442] width 15 height 15
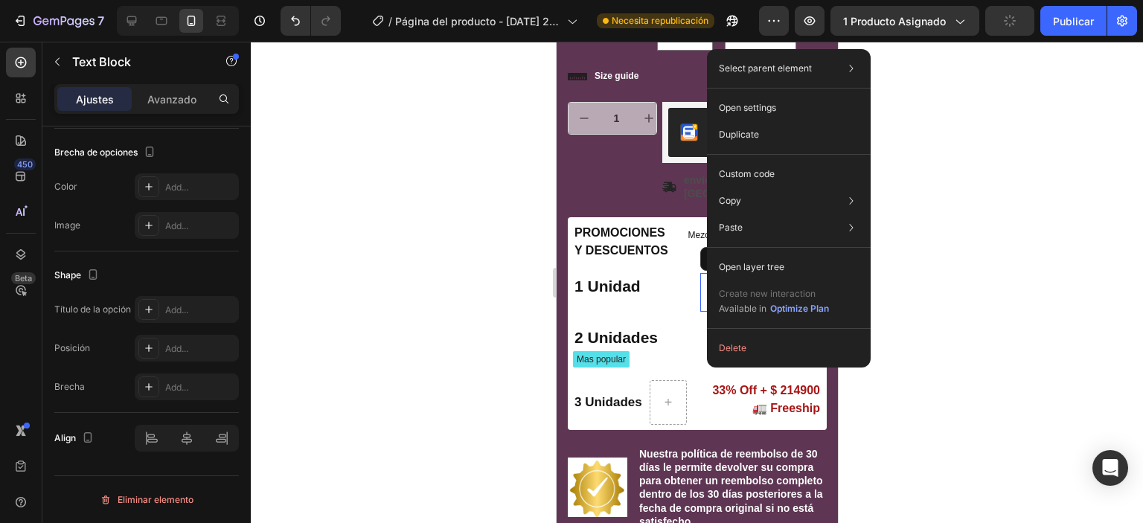
scroll to position [0, 0]
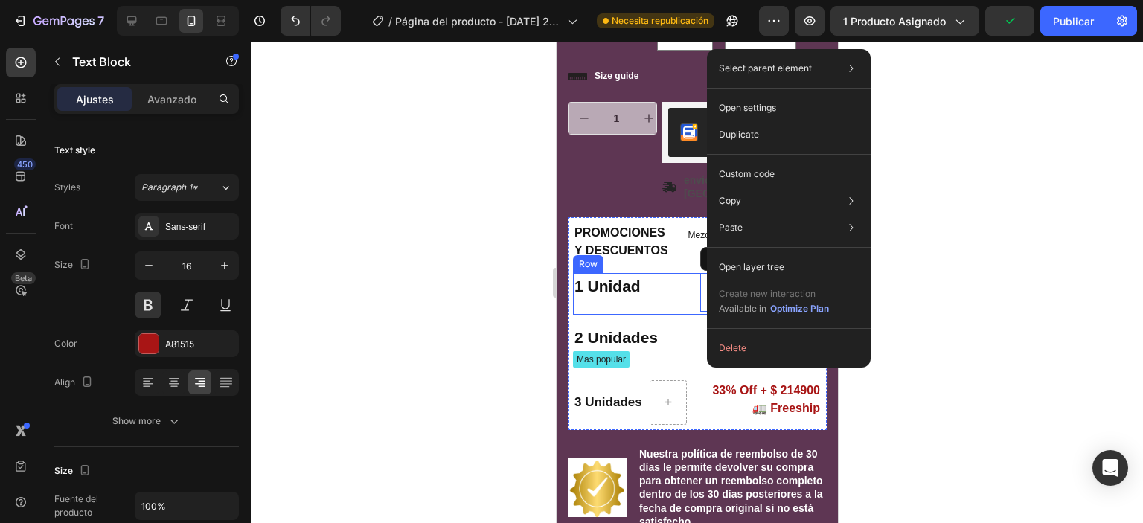
click at [684, 301] on div "1 Unidad Text Block" at bounding box center [632, 292] width 121 height 39
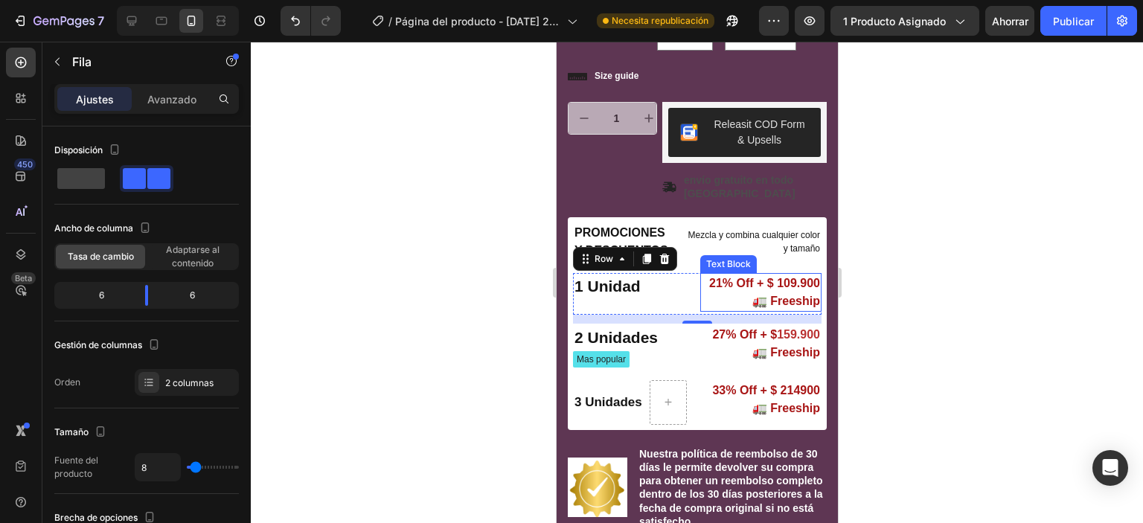
click at [772, 306] on p "21% Off + $ 109.900 🚛 Freeship" at bounding box center [760, 293] width 118 height 36
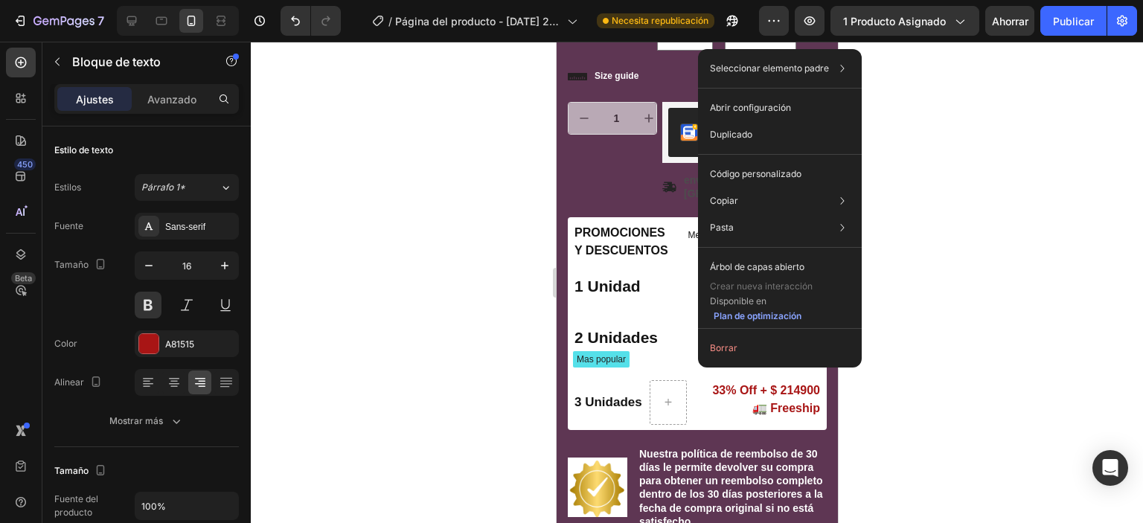
click at [967, 294] on div at bounding box center [697, 282] width 892 height 481
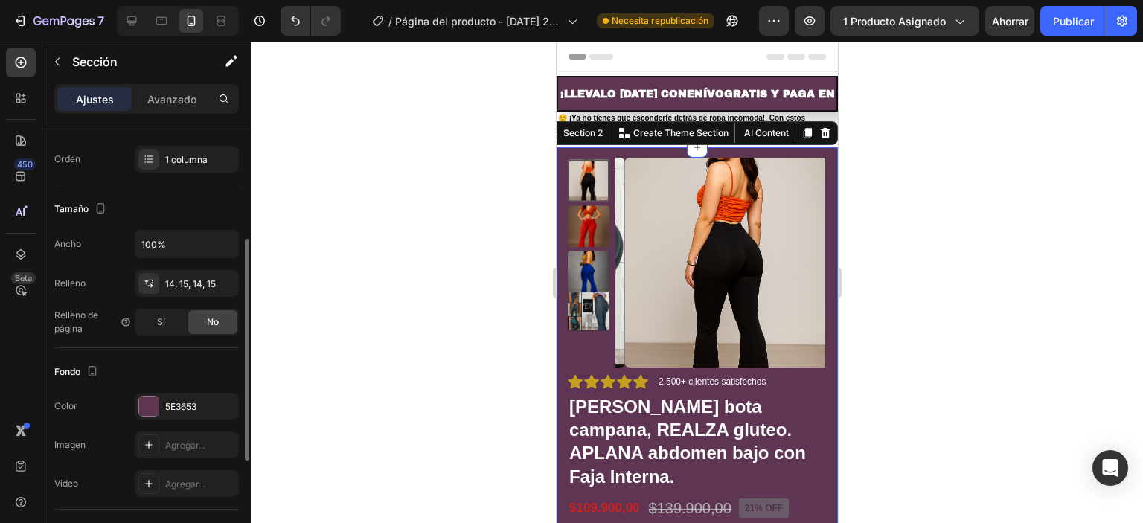
scroll to position [298, 0]
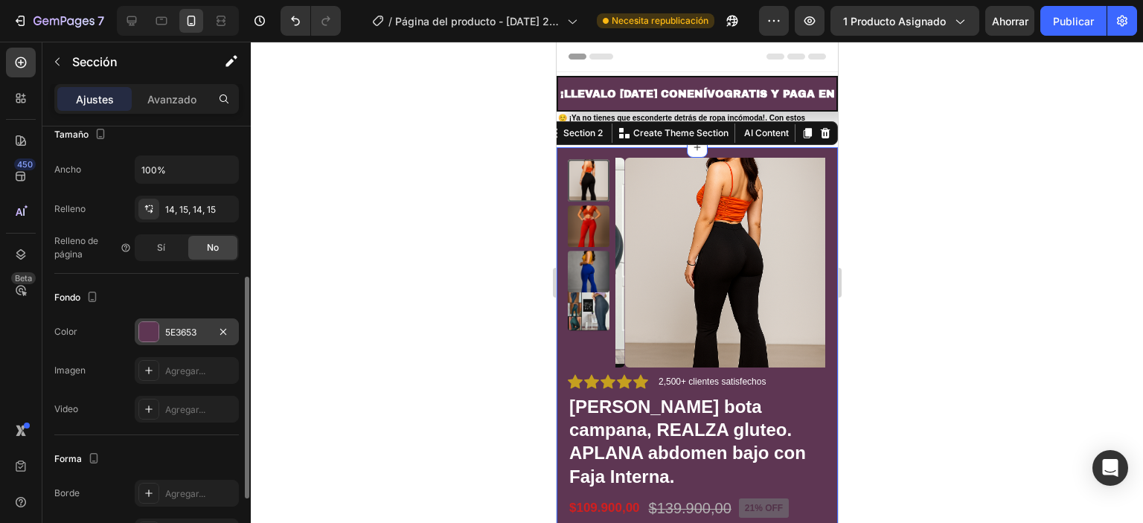
click at [152, 327] on div at bounding box center [148, 331] width 19 height 19
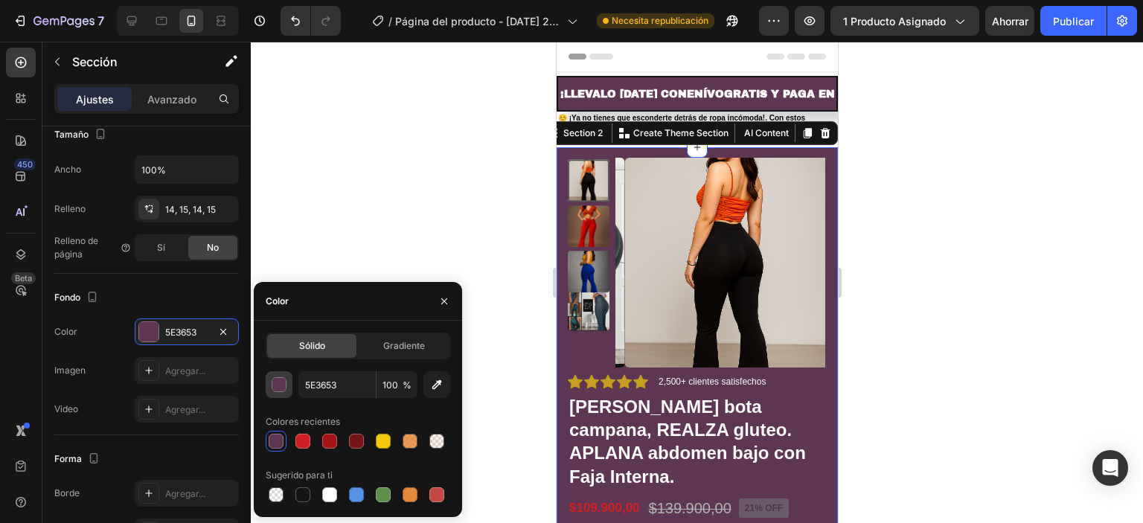
click at [280, 379] on div "button" at bounding box center [279, 385] width 15 height 15
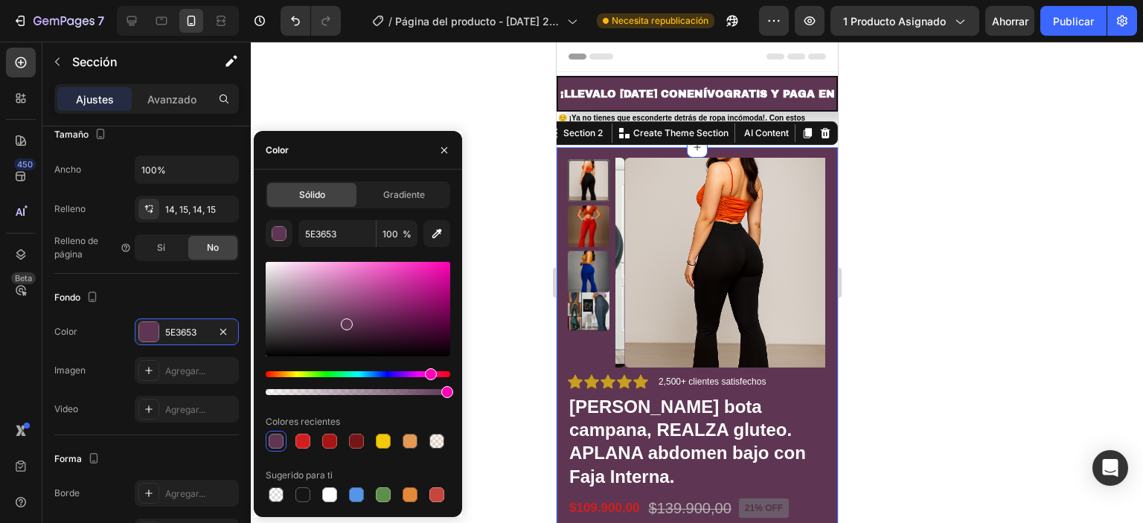
click at [327, 289] on div at bounding box center [358, 309] width 184 height 94
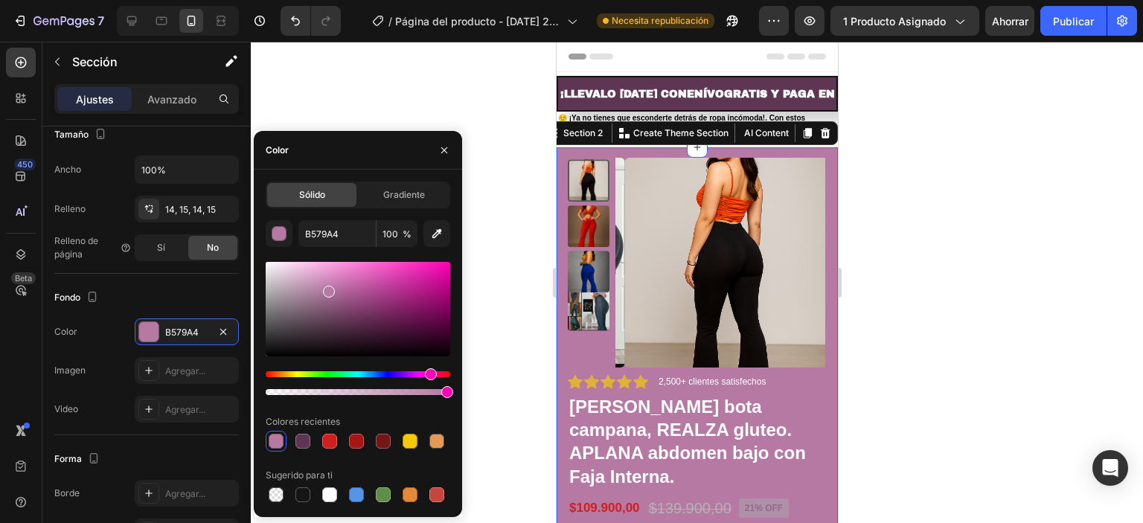
click at [312, 279] on div at bounding box center [358, 309] width 184 height 94
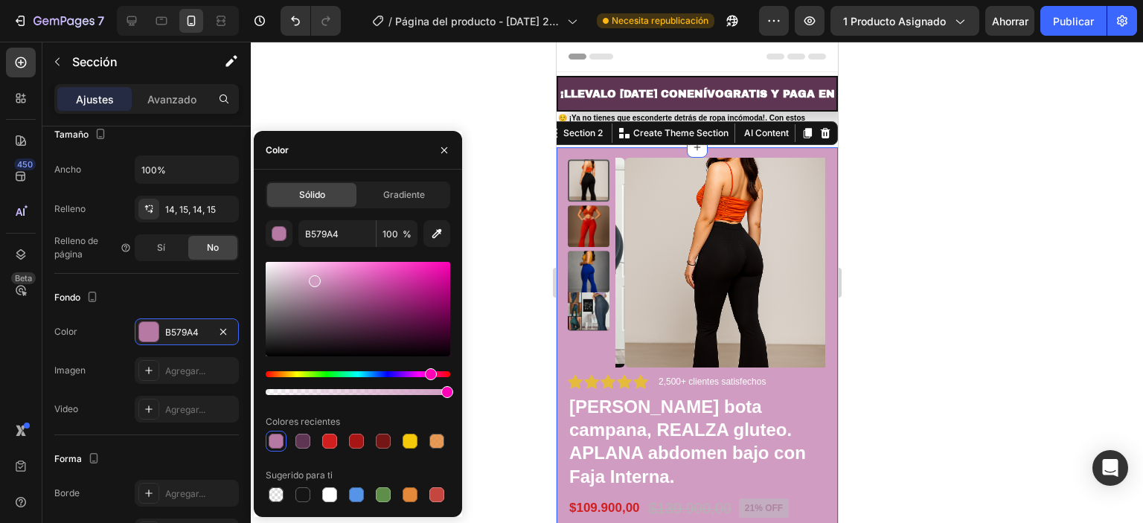
type input "D19CC2"
click at [434, 93] on div at bounding box center [697, 282] width 892 height 481
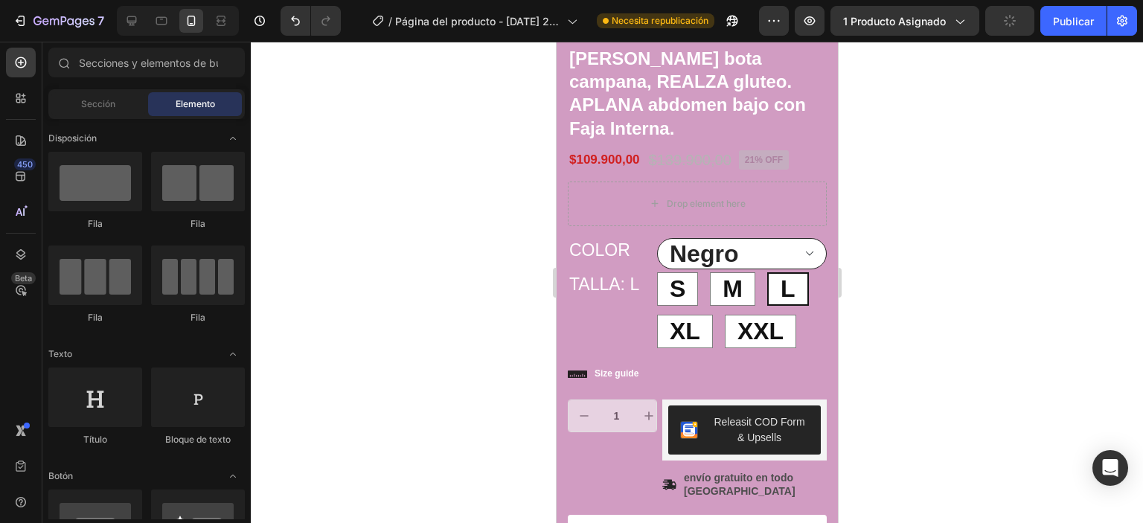
scroll to position [274, 0]
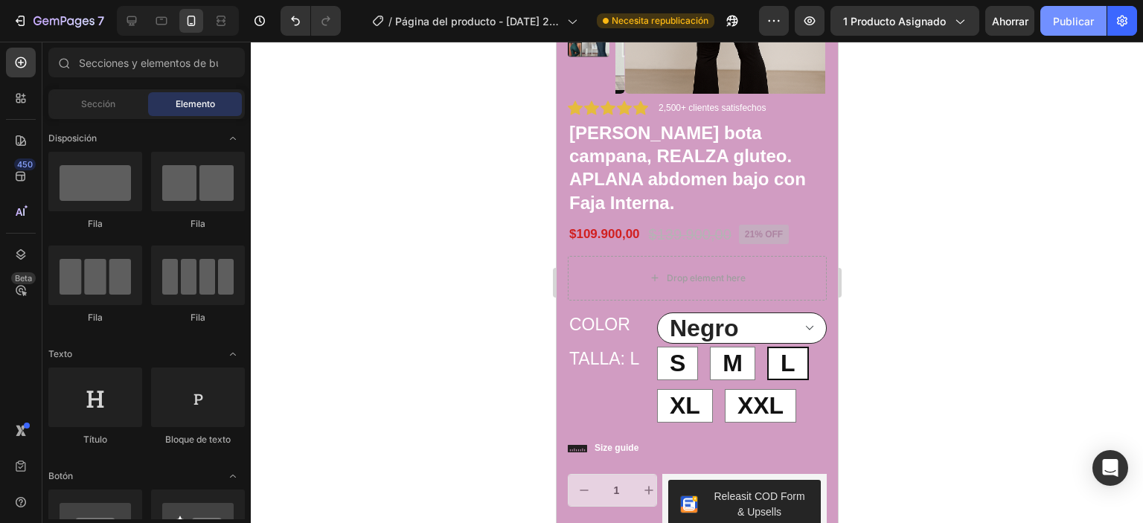
click at [1065, 19] on font "Publicar" at bounding box center [1073, 21] width 41 height 13
